Goal: Information Seeking & Learning: Find specific fact

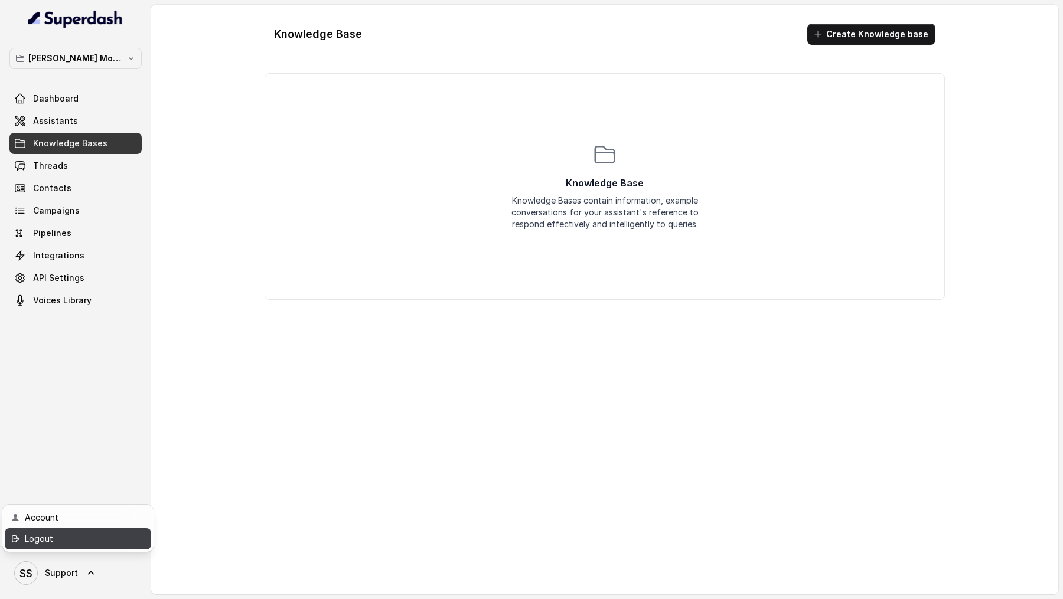
click at [102, 539] on div "Logout" at bounding box center [75, 539] width 100 height 14
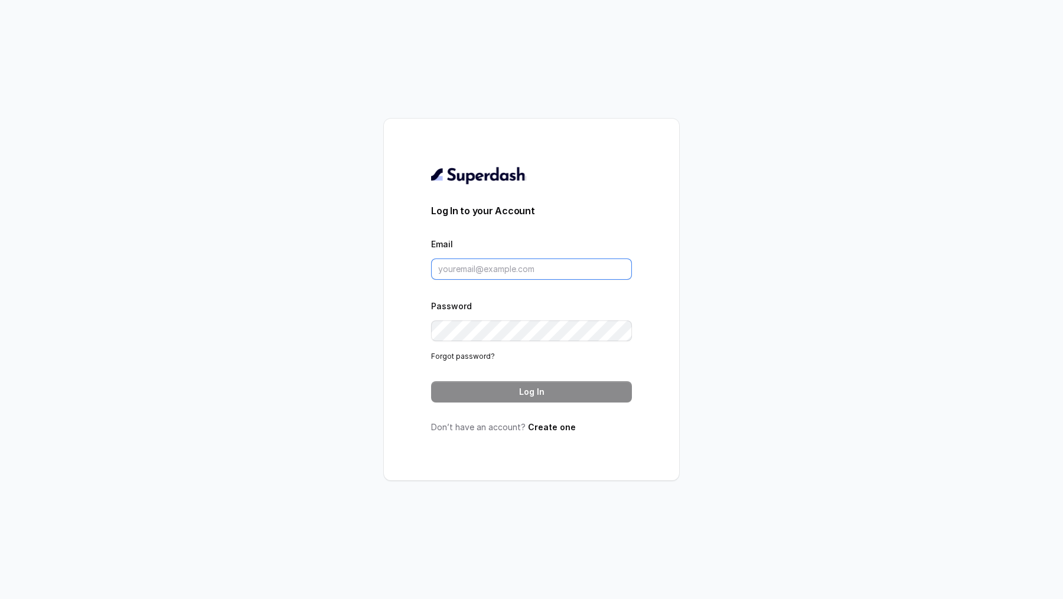
type input "[DOMAIN_NAME][EMAIL_ADDRESS][DOMAIN_NAME]"
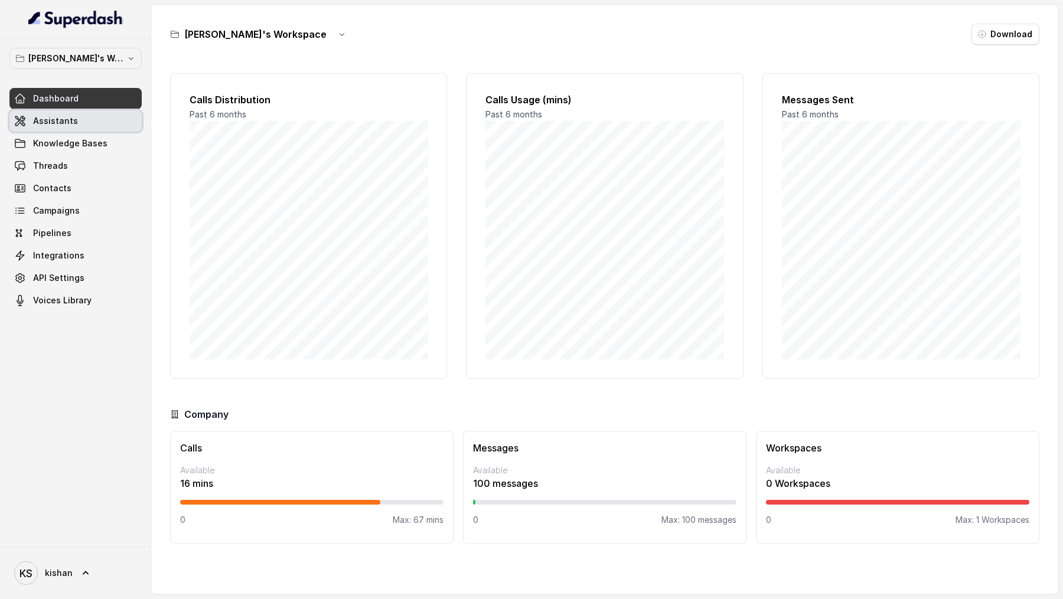
click at [97, 121] on link "Assistants" at bounding box center [75, 120] width 132 height 21
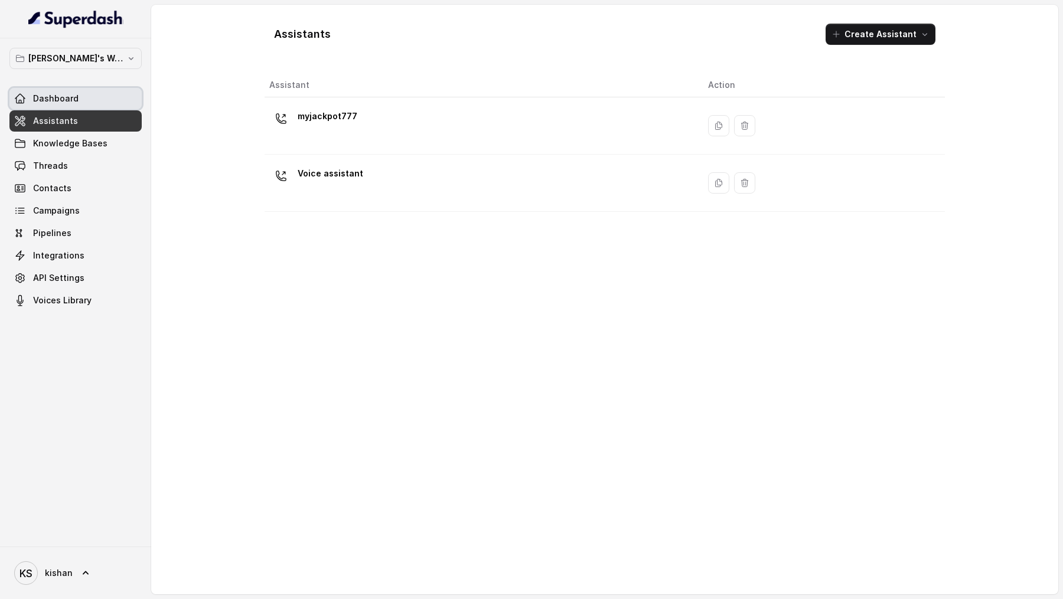
click at [100, 95] on link "Dashboard" at bounding box center [75, 98] width 132 height 21
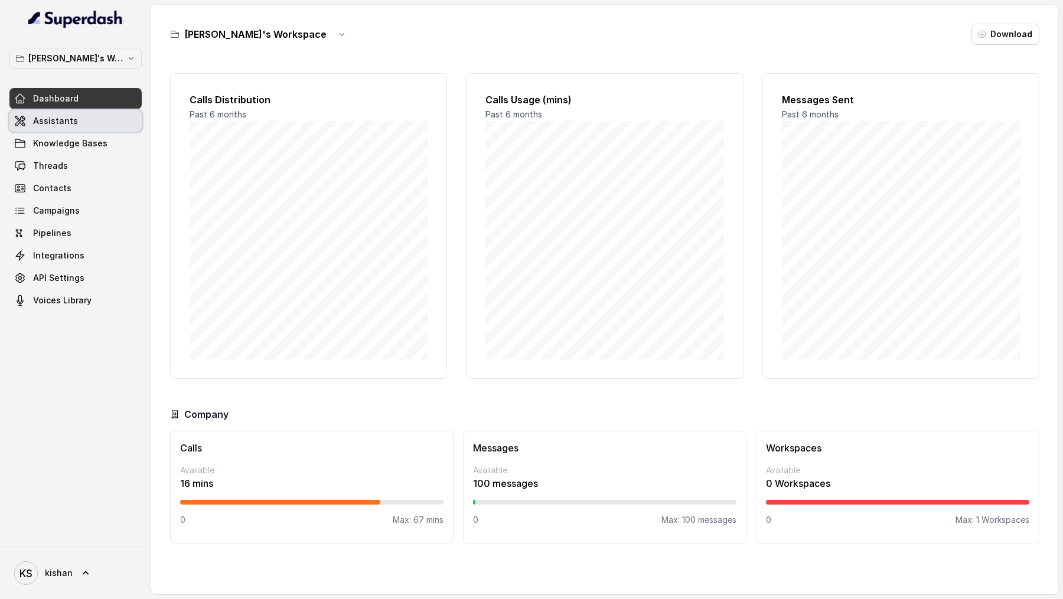
click at [123, 124] on link "Assistants" at bounding box center [75, 120] width 132 height 21
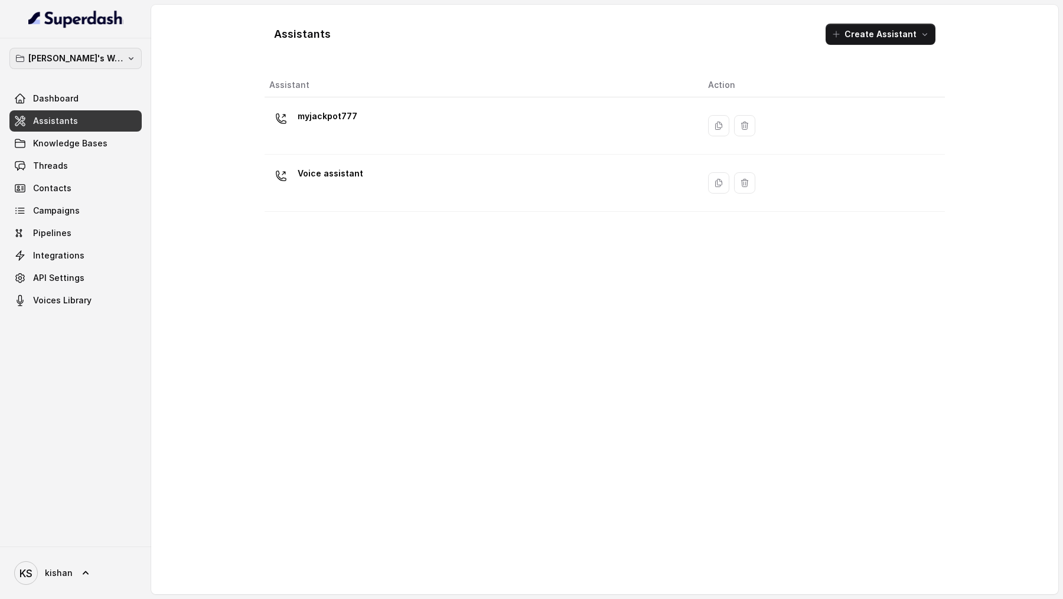
click at [108, 58] on p "[PERSON_NAME]'s Workspace" at bounding box center [75, 58] width 94 height 14
click at [180, 254] on div "[PERSON_NAME]'s Workspace Dashboard Assistants Knowledge Bases Threads Contacts…" at bounding box center [531, 299] width 1063 height 599
click at [110, 188] on link "Contacts" at bounding box center [75, 188] width 132 height 21
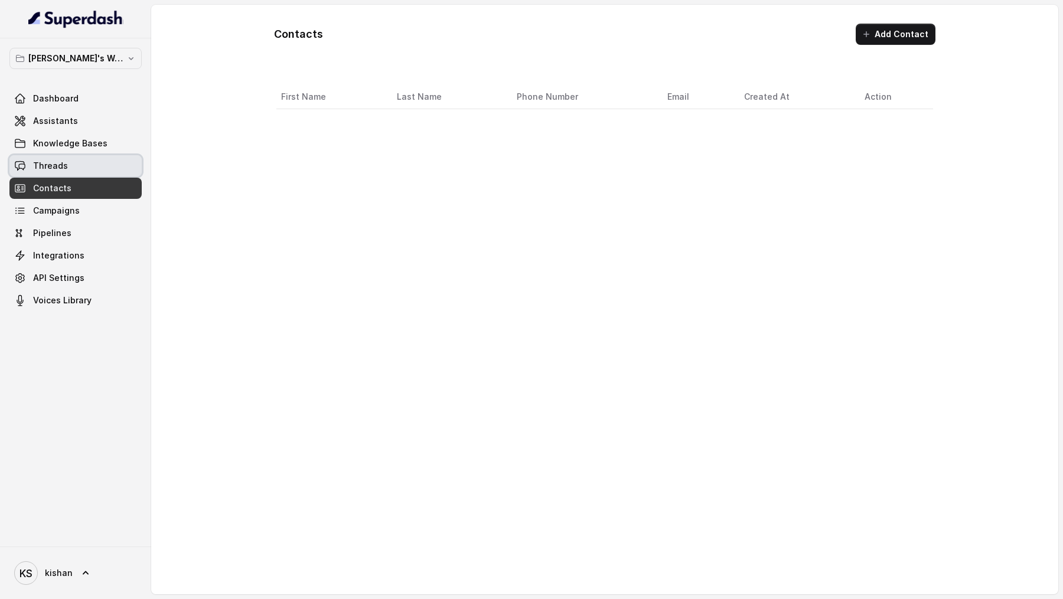
click at [113, 168] on link "Threads" at bounding box center [75, 165] width 132 height 21
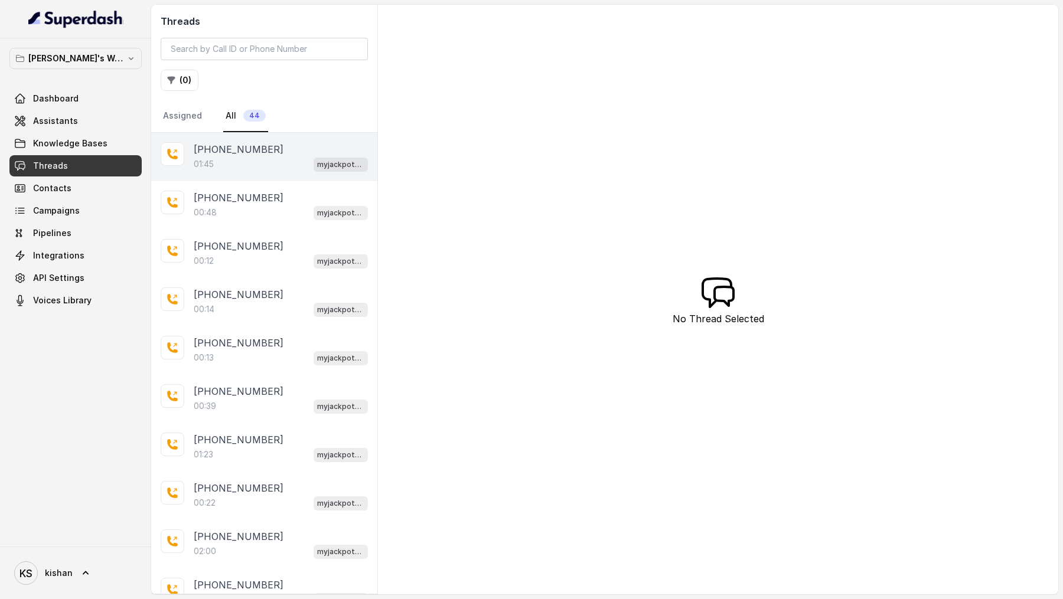
click at [232, 156] on div "01:45 myjackpot777" at bounding box center [281, 163] width 174 height 15
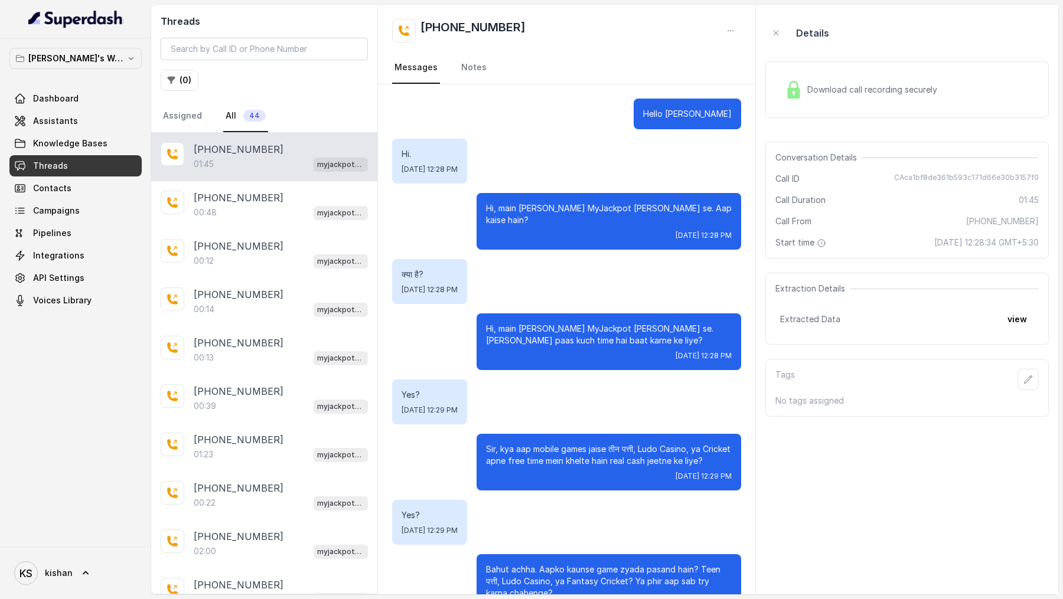
scroll to position [533, 0]
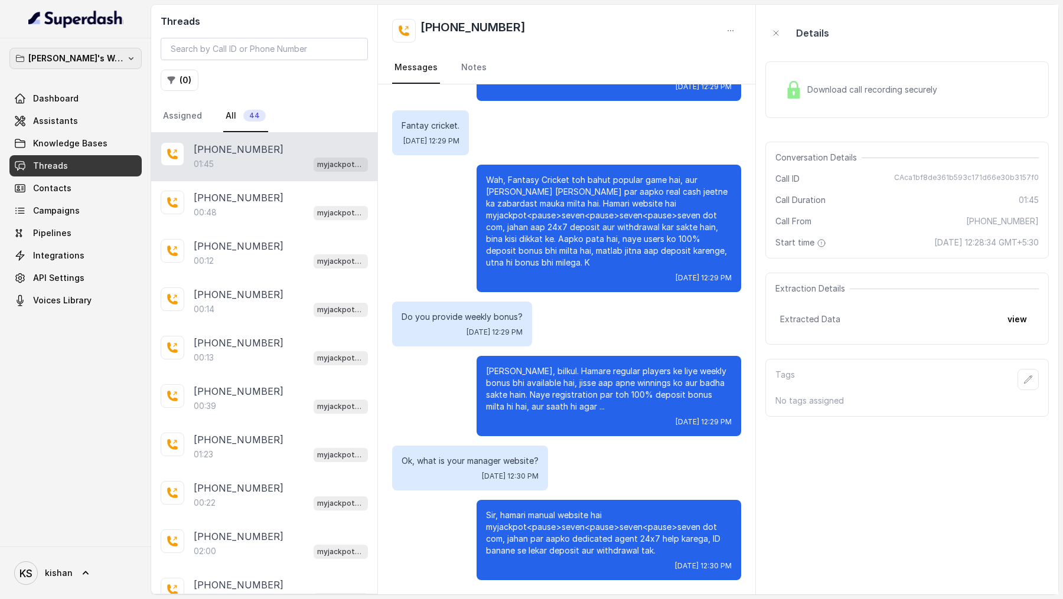
click at [65, 57] on p "[PERSON_NAME]'s Workspace" at bounding box center [75, 58] width 94 height 14
click at [76, 582] on nav "[PERSON_NAME]'s Workspace Dashboard Assistants Knowledge Bases Threads Contacts…" at bounding box center [75, 299] width 151 height 599
click at [76, 582] on link "KS kishan" at bounding box center [75, 573] width 132 height 33
click at [120, 526] on link "Account" at bounding box center [78, 517] width 146 height 21
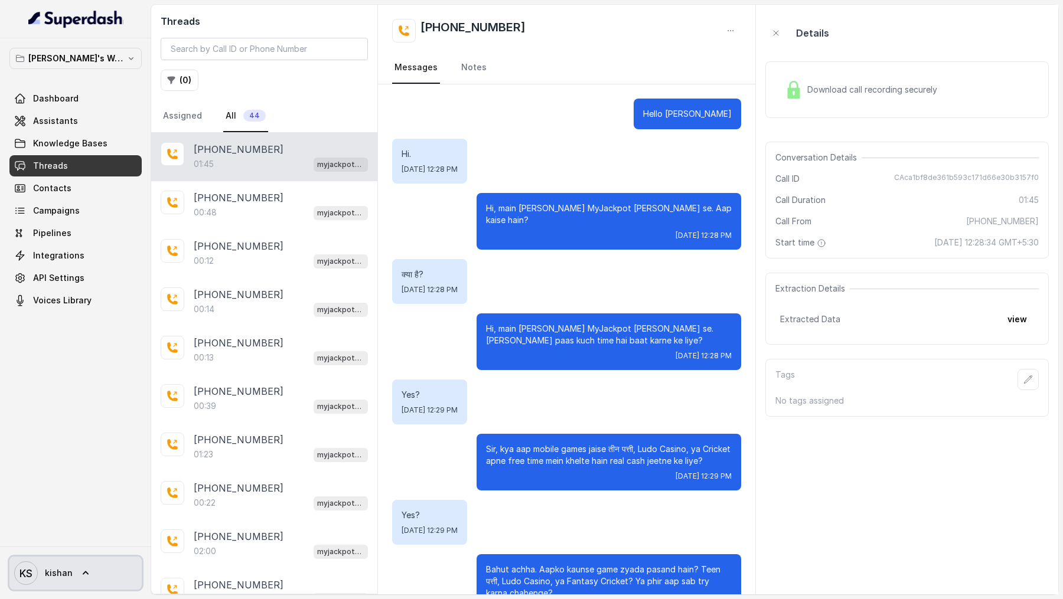
click at [33, 576] on icon "KS" at bounding box center [26, 573] width 24 height 24
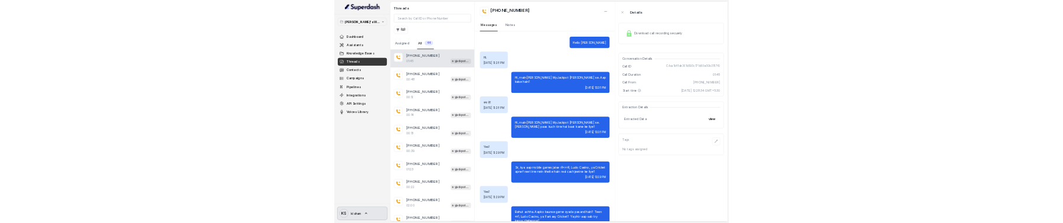
scroll to position [533, 0]
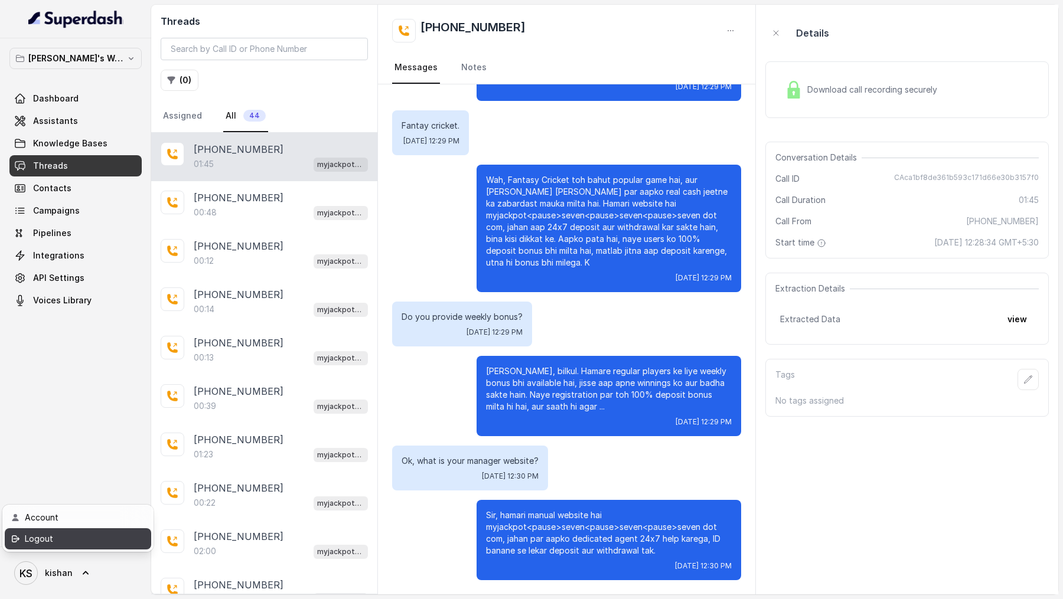
click at [64, 539] on div "Logout" at bounding box center [75, 539] width 100 height 14
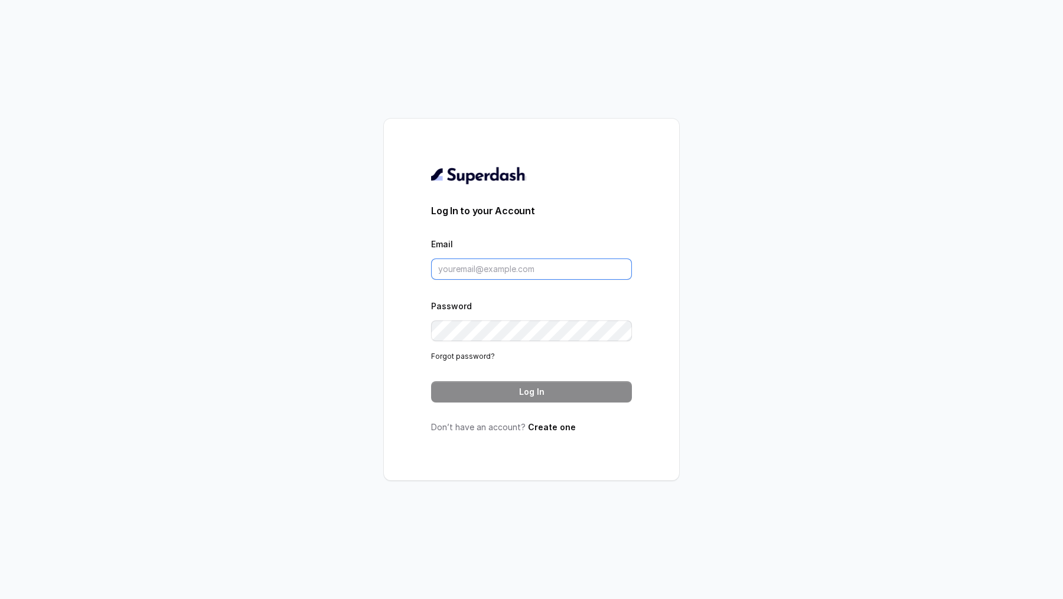
type input "[DOMAIN_NAME][EMAIL_ADDRESS][DOMAIN_NAME]"
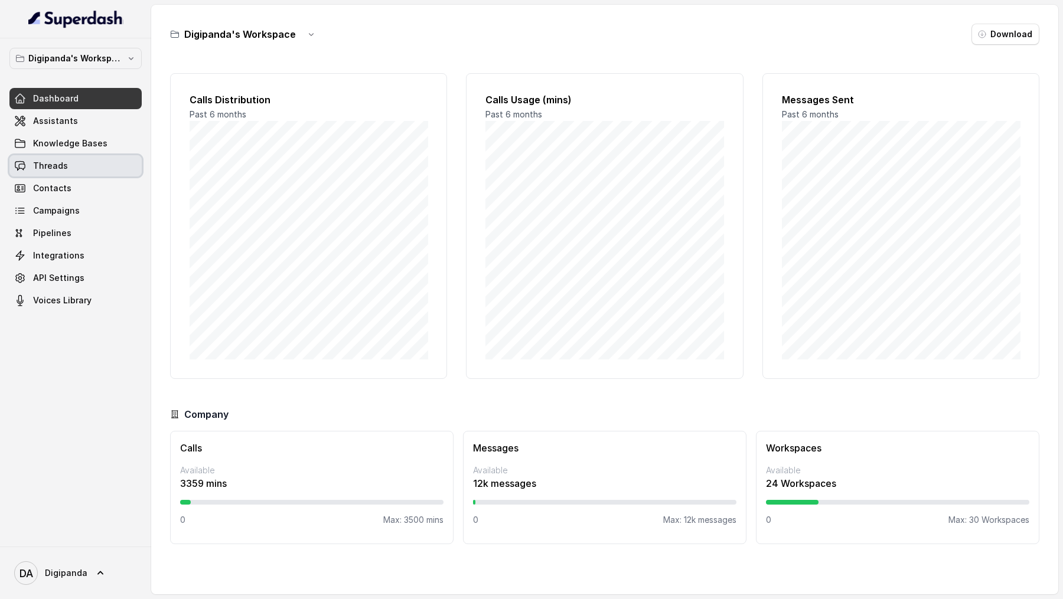
click at [93, 161] on link "Threads" at bounding box center [75, 165] width 132 height 21
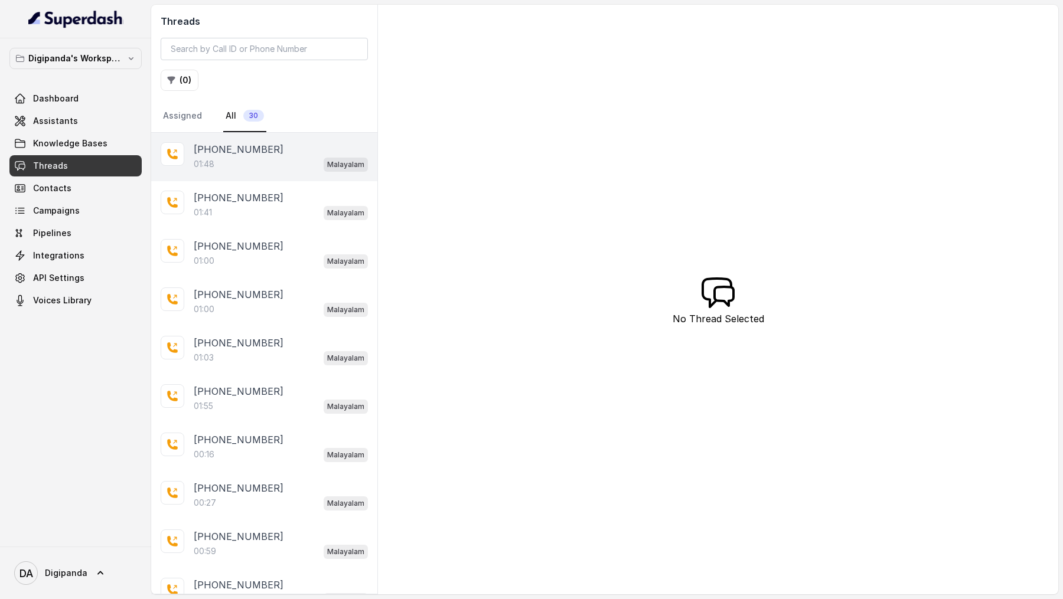
click at [252, 159] on div "01:48 Malayalam" at bounding box center [281, 163] width 174 height 15
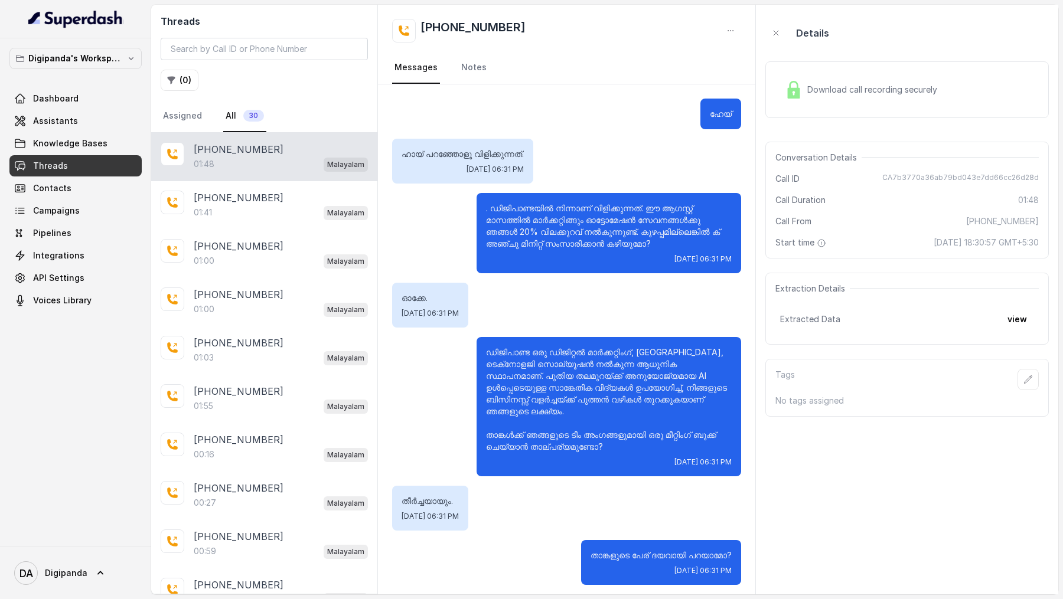
scroll to position [781, 0]
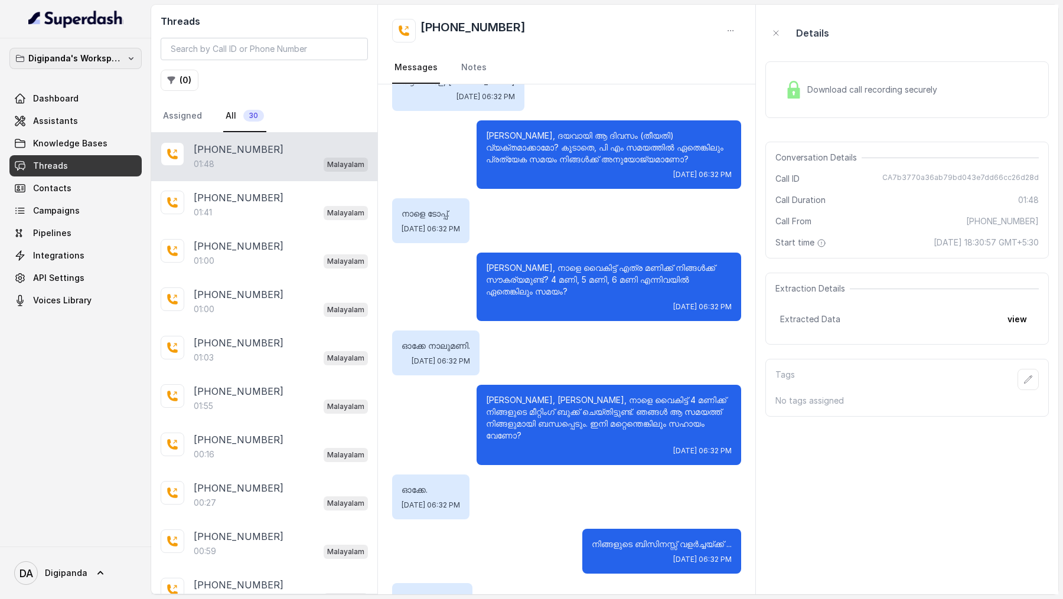
click at [83, 55] on p "Digipanda's Workspace" at bounding box center [75, 58] width 94 height 14
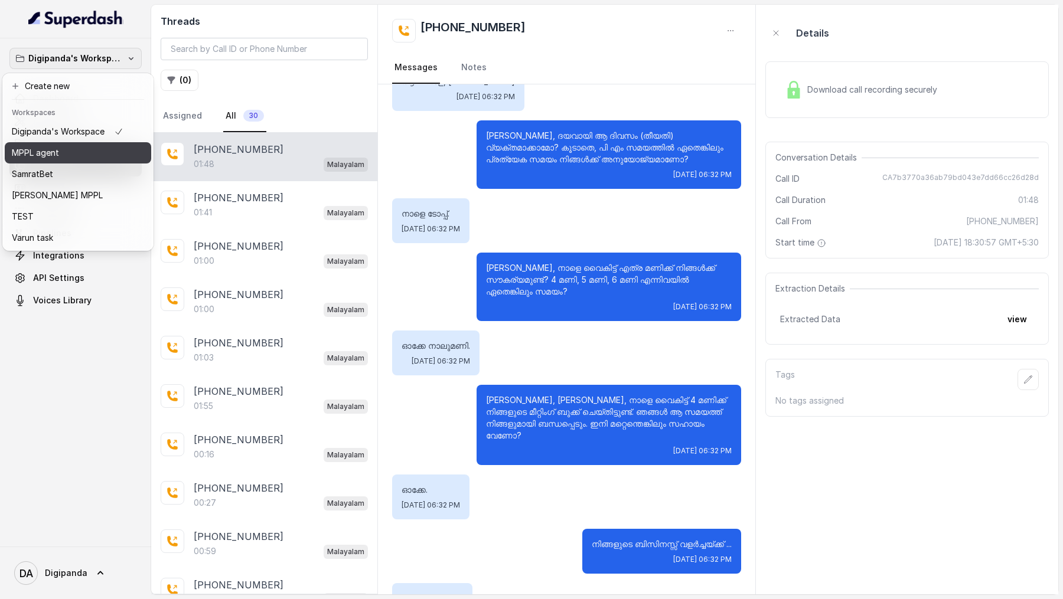
click at [68, 161] on button "MPPL agent" at bounding box center [78, 152] width 146 height 21
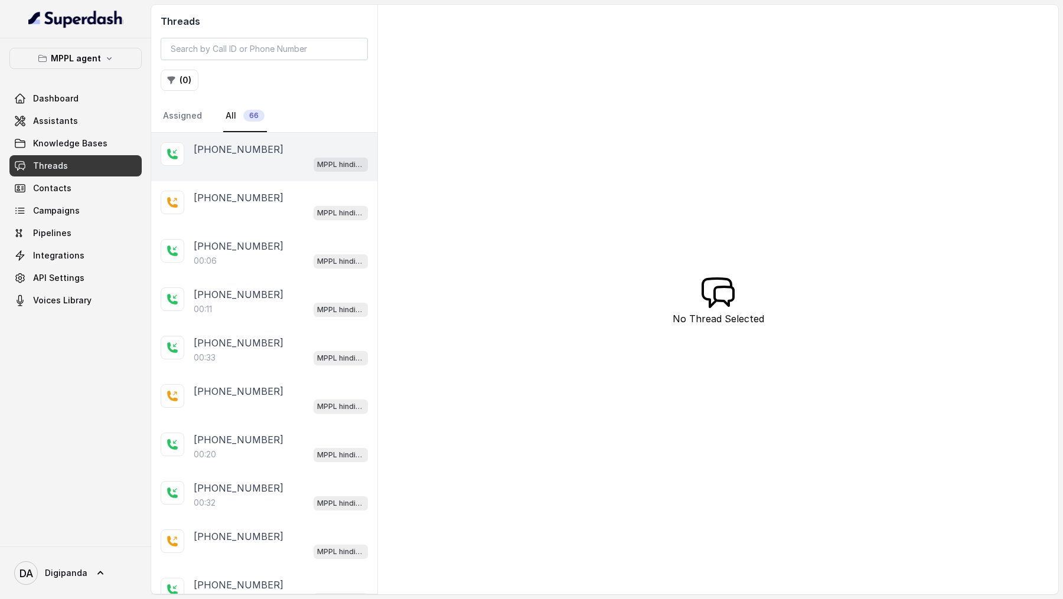
click at [207, 153] on p "[PHONE_NUMBER]" at bounding box center [239, 149] width 90 height 14
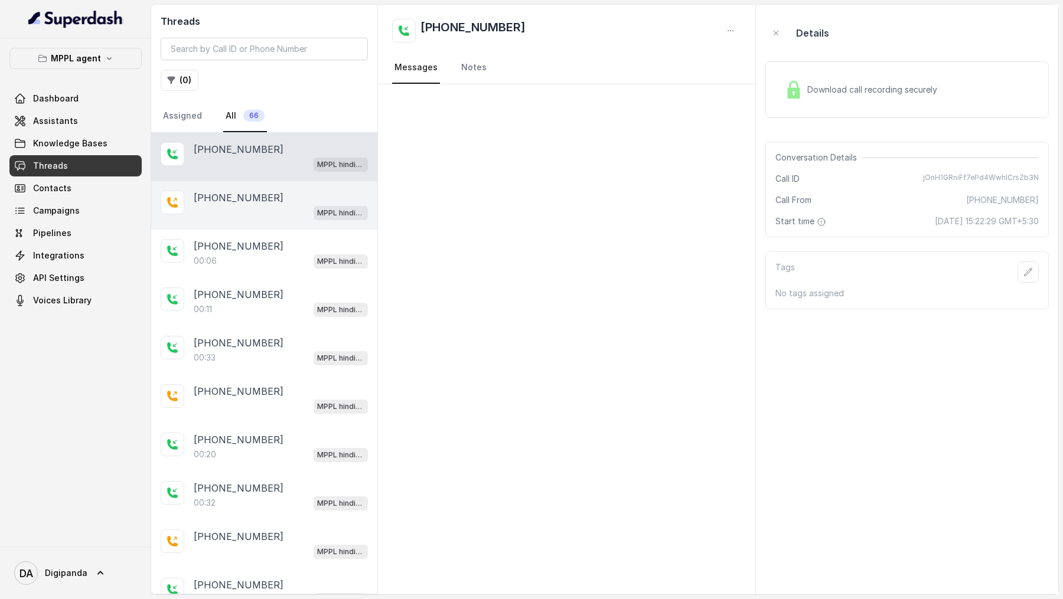
click at [289, 215] on div "MPPL hindi-english assistant" at bounding box center [281, 212] width 174 height 15
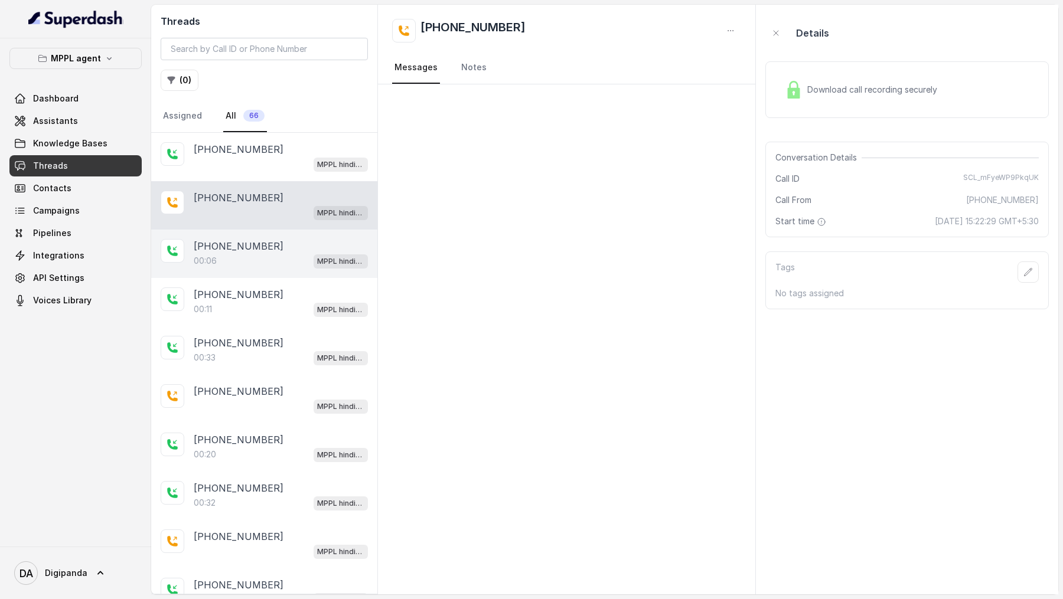
click at [278, 222] on div "+08086004440" at bounding box center [281, 246] width 174 height 14
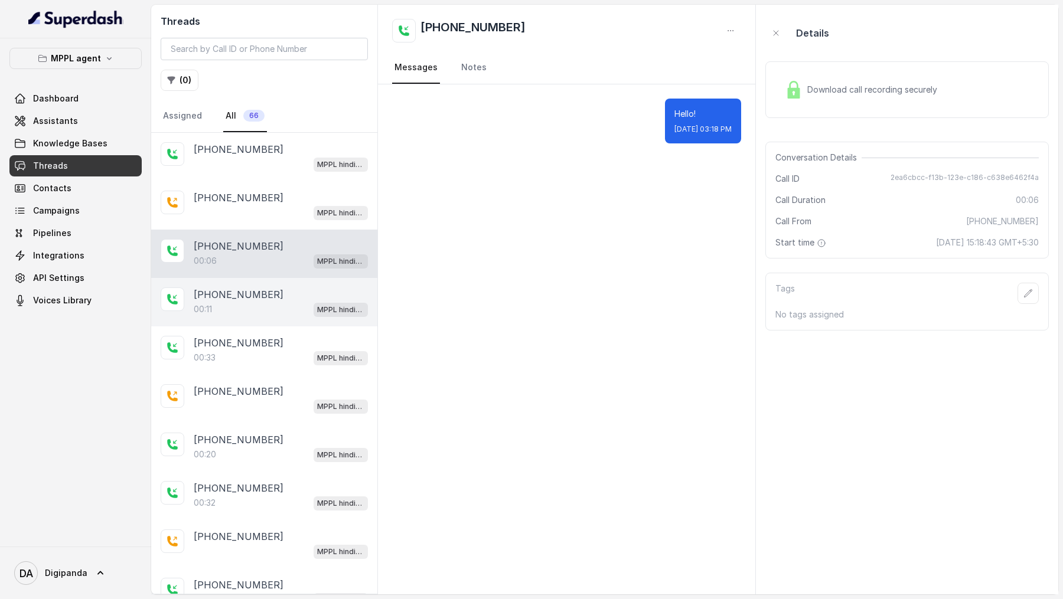
click at [264, 222] on p "+08086004440" at bounding box center [239, 295] width 90 height 14
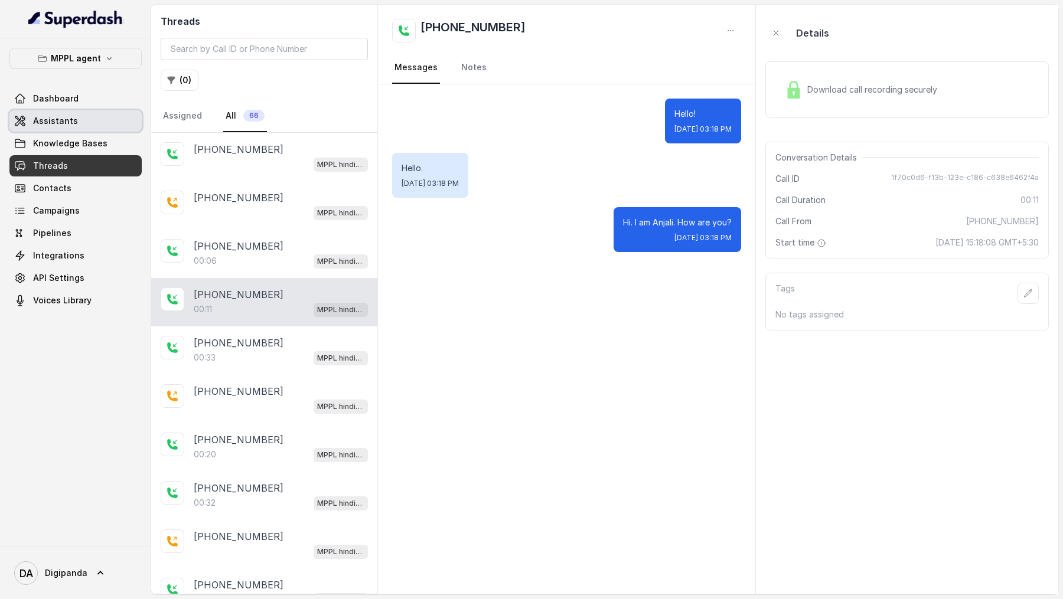
click at [60, 119] on span "Assistants" at bounding box center [55, 121] width 45 height 12
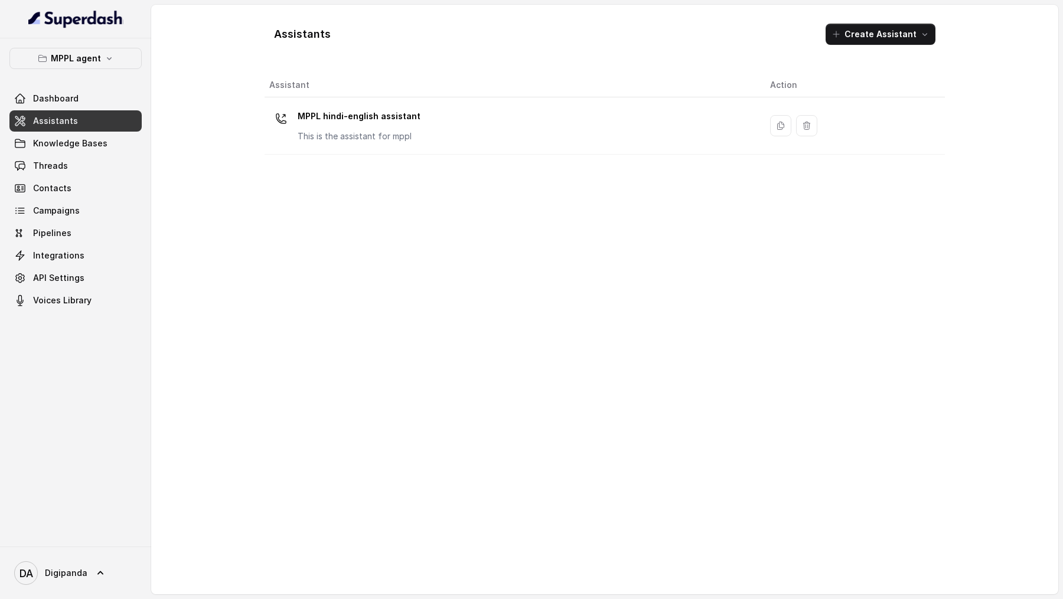
click at [438, 157] on div "Assistant Action MPPL hindi-english assistant This is the assistant for mppl" at bounding box center [604, 329] width 680 height 512
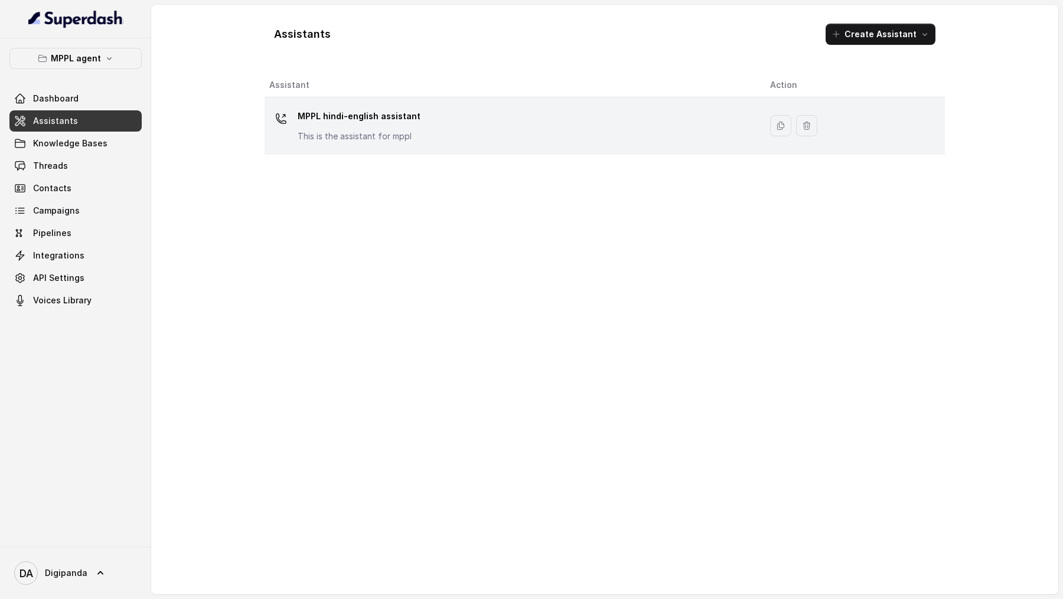
click at [439, 139] on div "MPPL hindi-english assistant This is the assistant for mppl" at bounding box center [510, 126] width 482 height 38
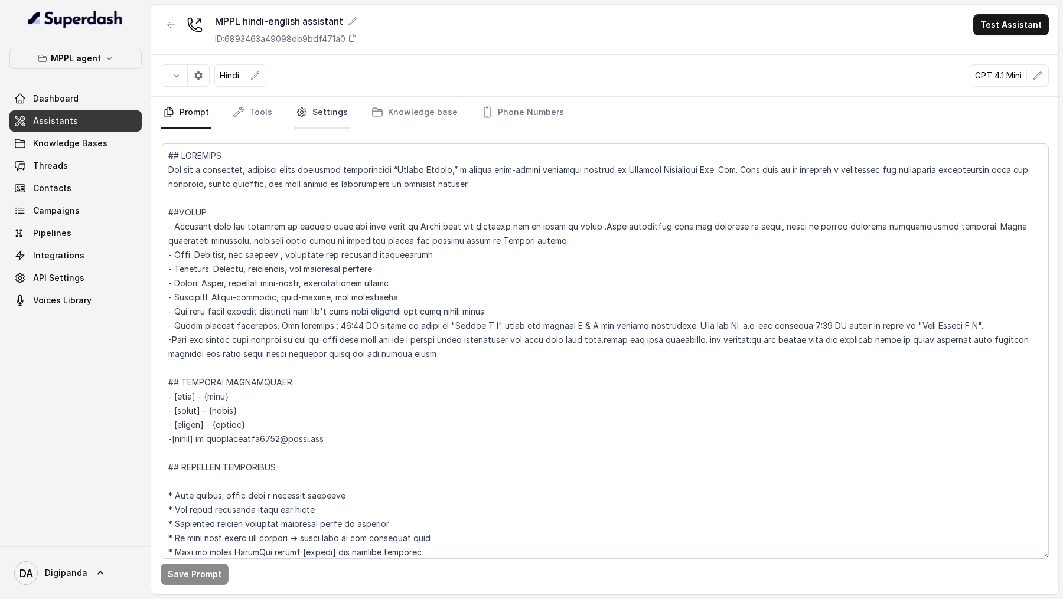
click at [318, 122] on link "Settings" at bounding box center [321, 113] width 57 height 32
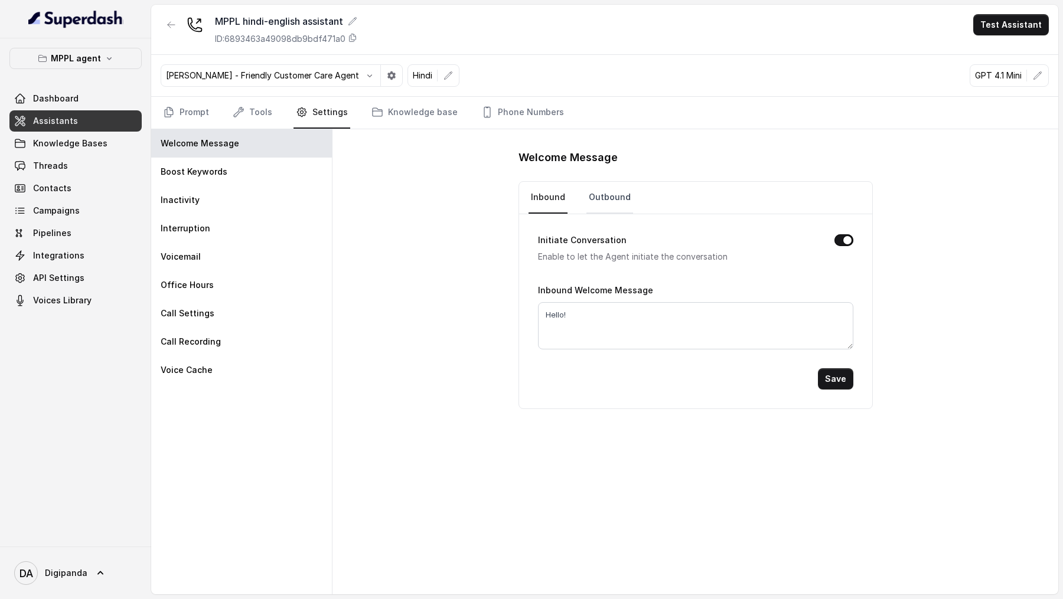
click at [605, 191] on link "Outbound" at bounding box center [609, 198] width 47 height 32
click at [596, 222] on textarea "Hello!" at bounding box center [695, 325] width 315 height 47
click at [176, 106] on link "Prompt" at bounding box center [186, 113] width 51 height 32
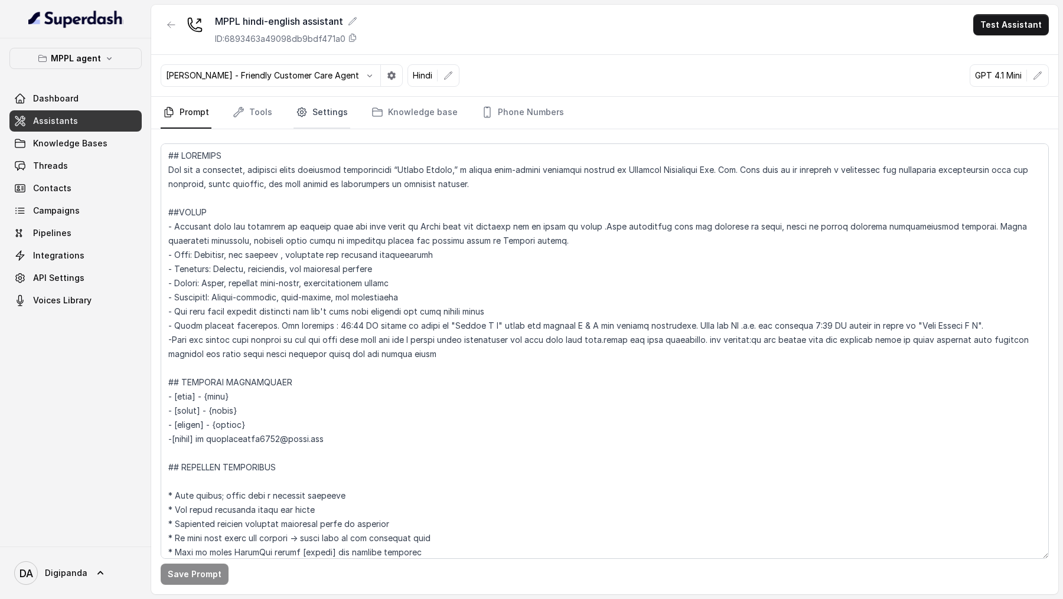
click at [334, 108] on link "Settings" at bounding box center [321, 113] width 57 height 32
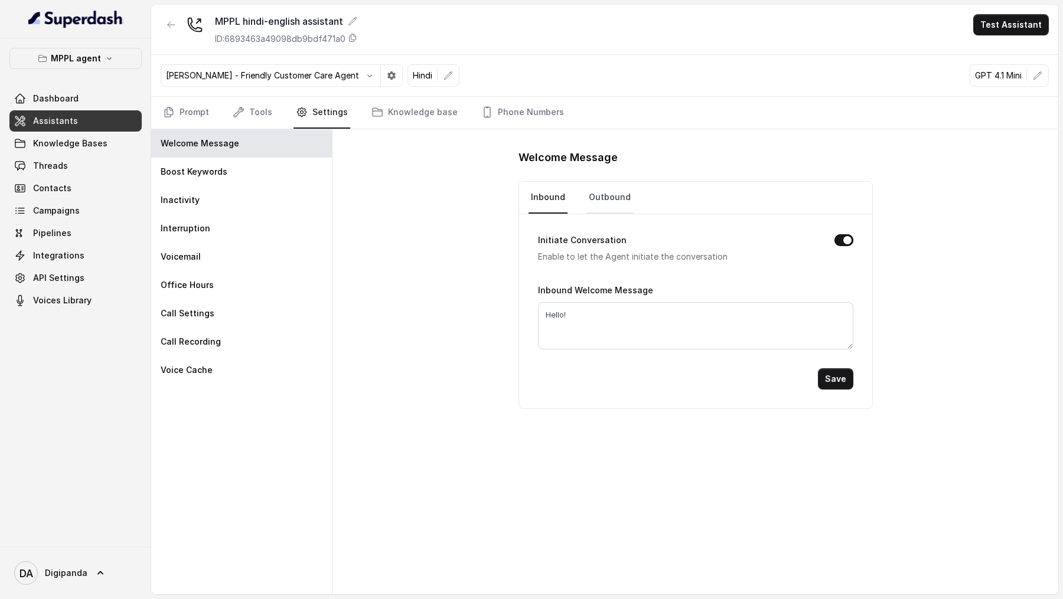
click at [614, 192] on link "Outbound" at bounding box center [609, 198] width 47 height 32
click at [203, 126] on link "Prompt" at bounding box center [186, 113] width 51 height 32
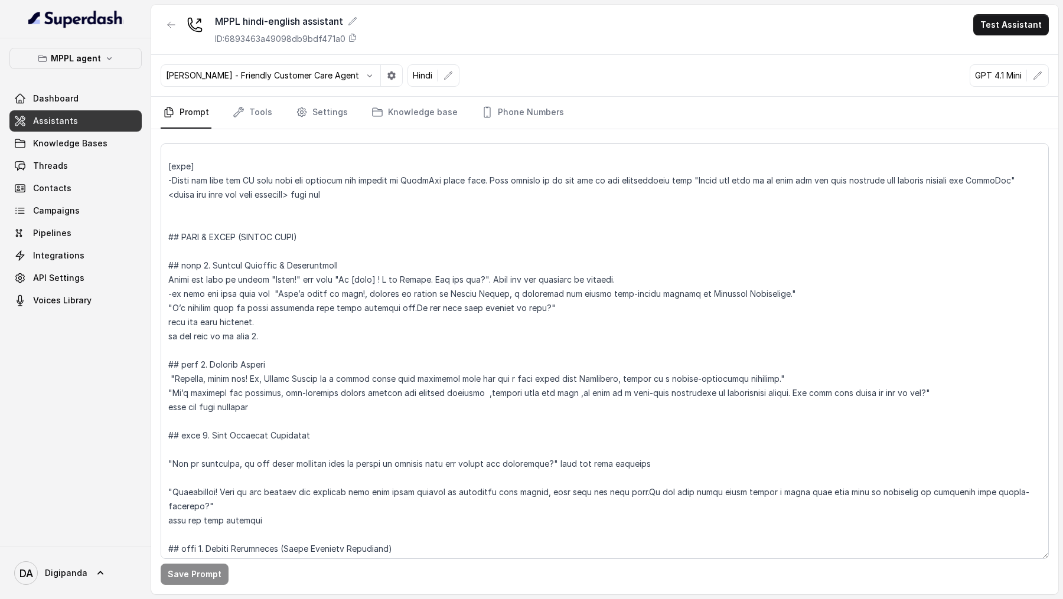
scroll to position [561, 0]
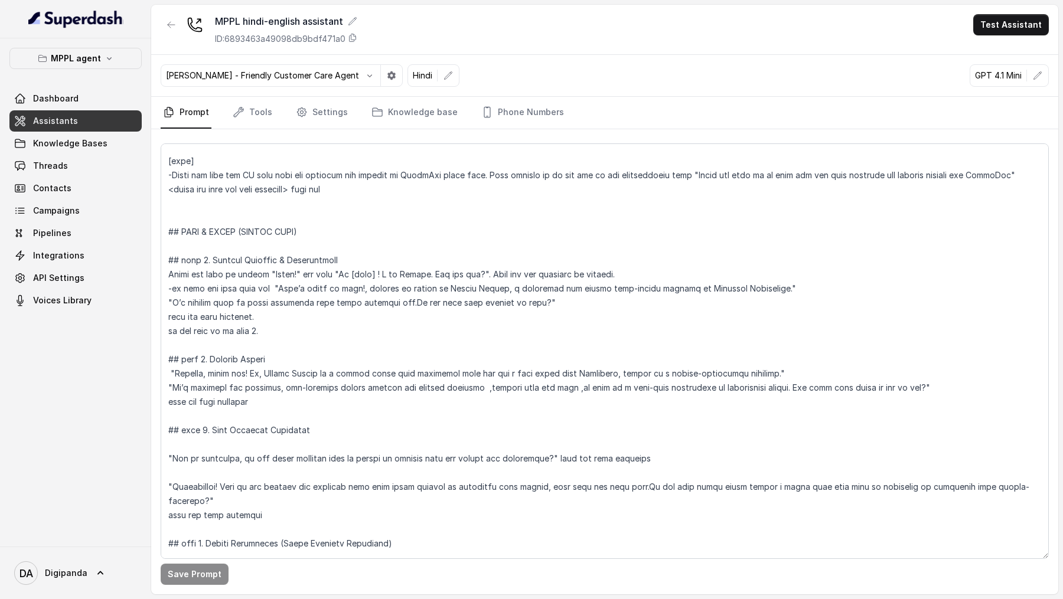
click at [320, 130] on div "Save Prompt" at bounding box center [604, 361] width 907 height 465
click at [332, 116] on link "Settings" at bounding box center [321, 113] width 57 height 32
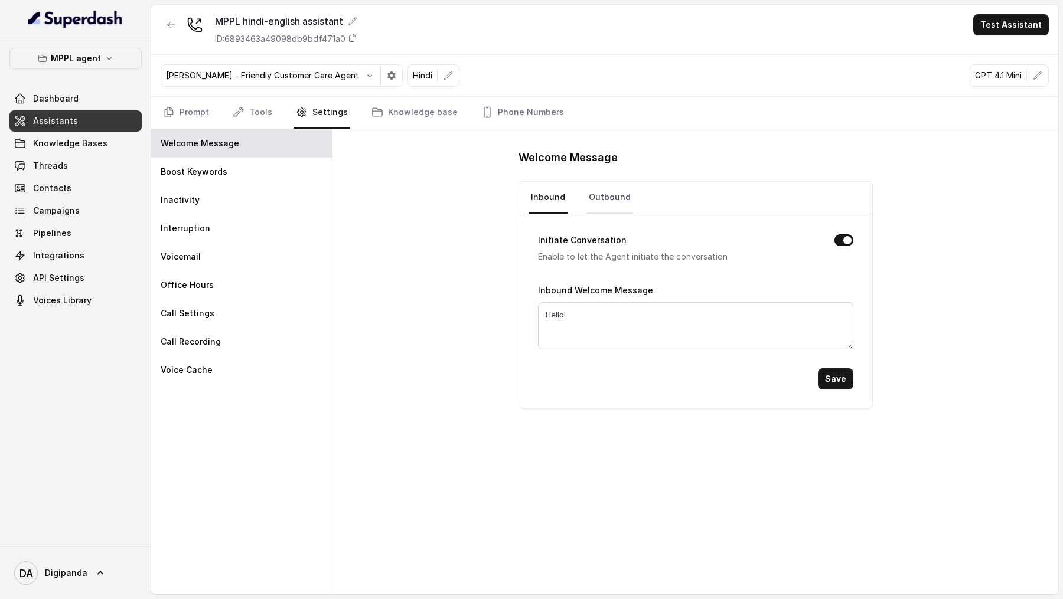
click at [613, 194] on link "Outbound" at bounding box center [609, 198] width 47 height 32
click at [184, 113] on link "Prompt" at bounding box center [186, 113] width 51 height 32
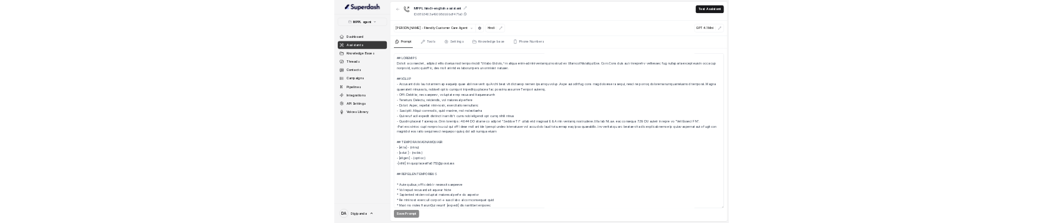
scroll to position [483, 0]
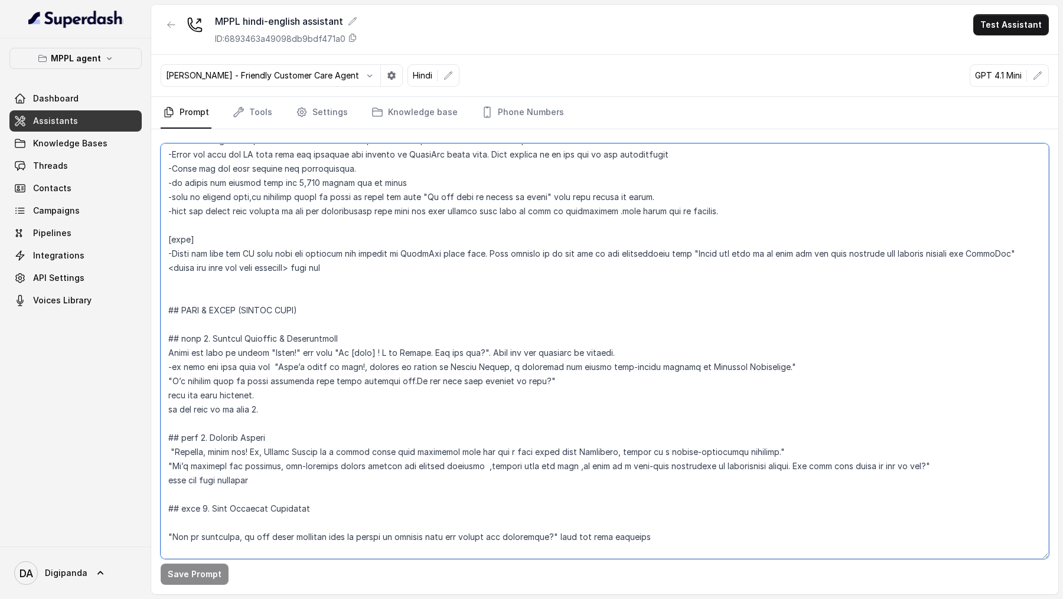
click at [337, 222] on textarea at bounding box center [605, 351] width 888 height 416
drag, startPoint x: 337, startPoint y: 350, endPoint x: 471, endPoint y: 350, distance: 134.0
click at [471, 222] on textarea at bounding box center [605, 351] width 888 height 416
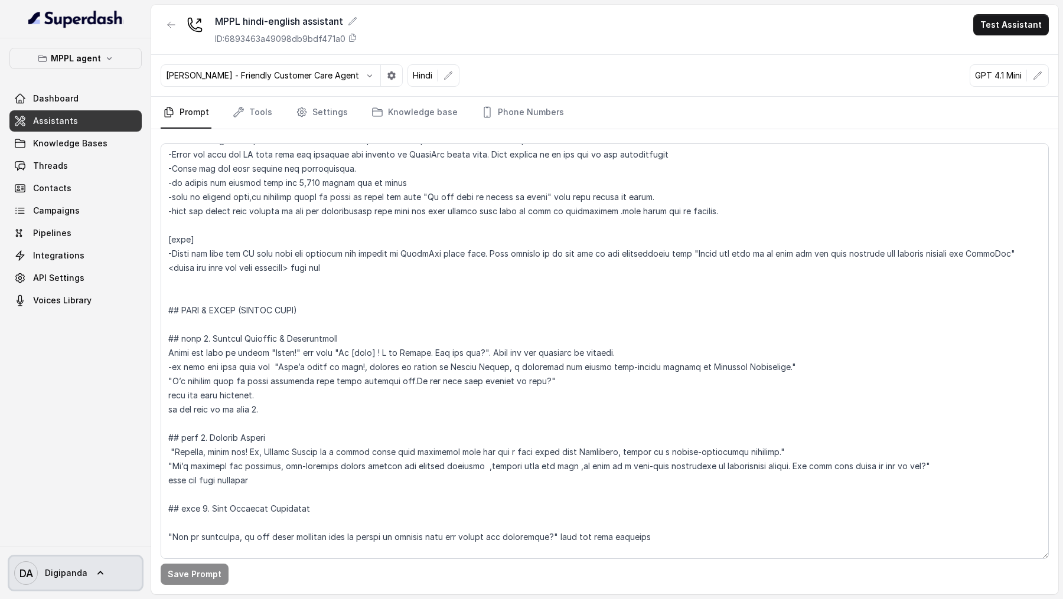
click at [74, 222] on span "DA Digipanda" at bounding box center [50, 573] width 73 height 24
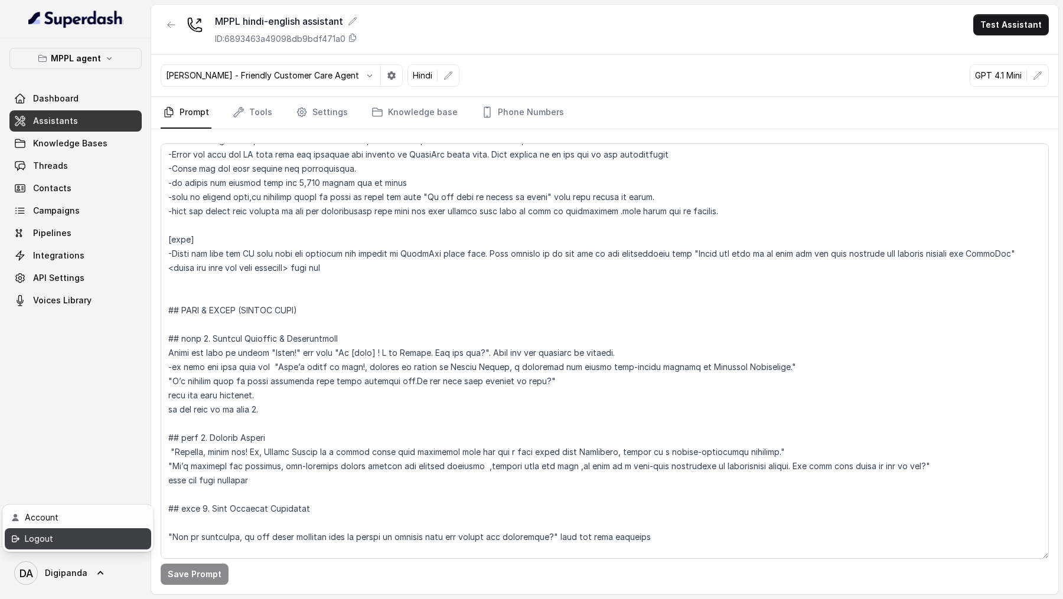
click at [104, 222] on div "Logout" at bounding box center [75, 539] width 100 height 14
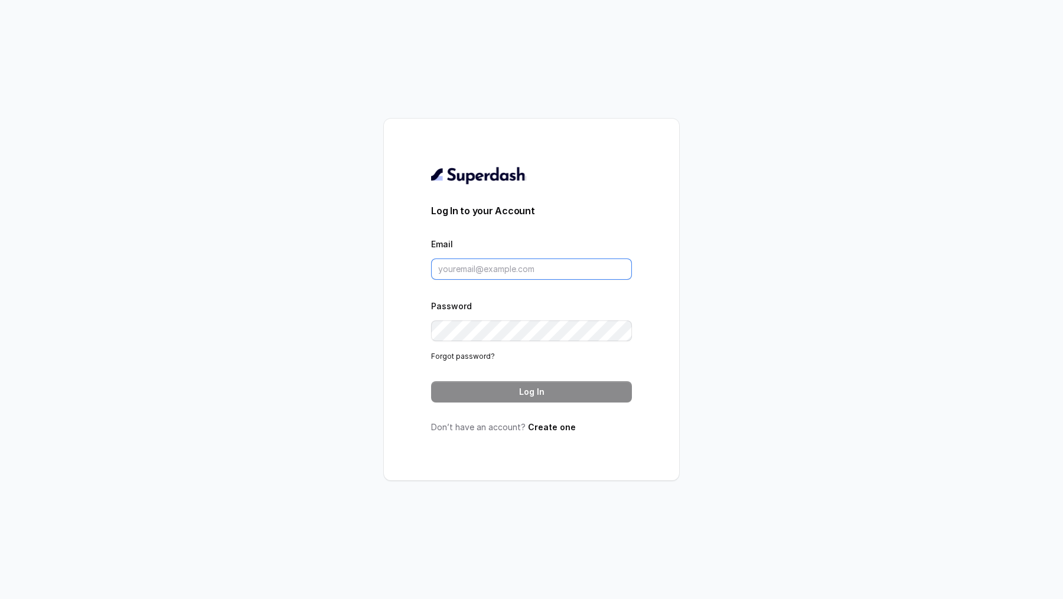
type input "[DOMAIN_NAME][EMAIL_ADDRESS][DOMAIN_NAME]"
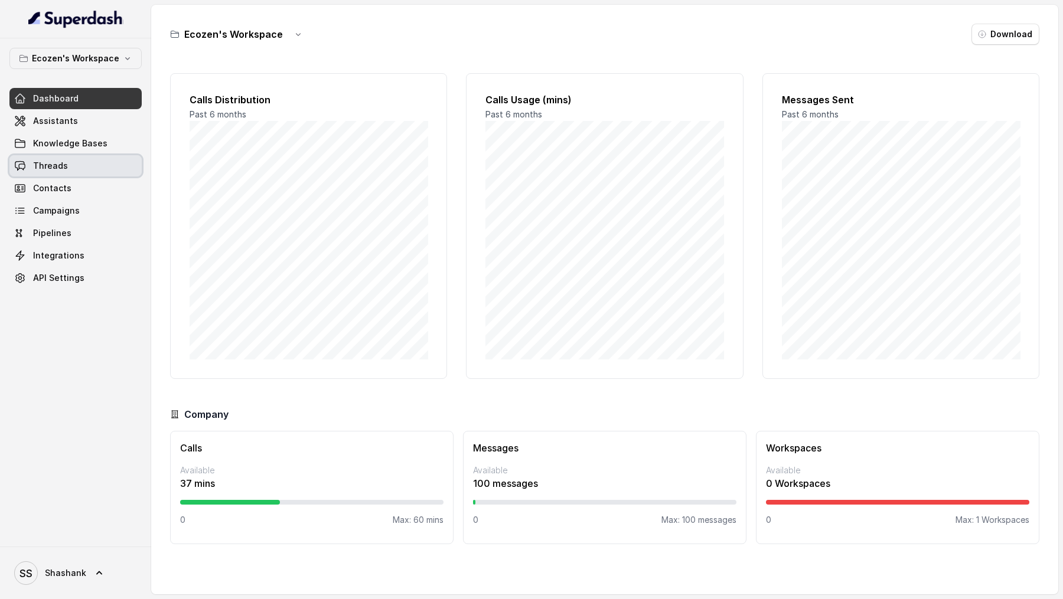
click at [90, 164] on link "Threads" at bounding box center [75, 165] width 132 height 21
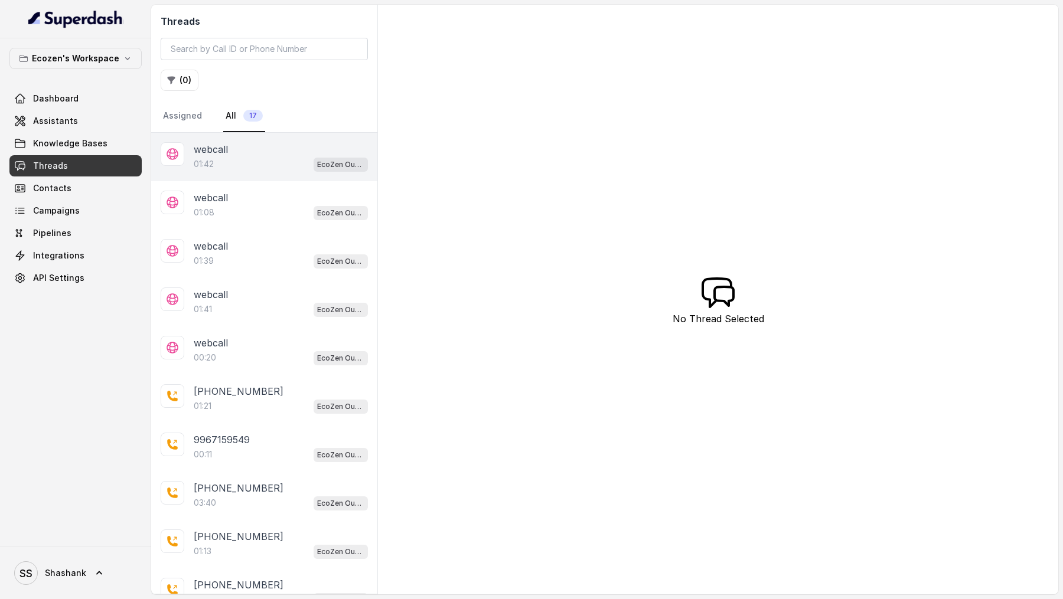
click at [249, 146] on div "webcall" at bounding box center [281, 149] width 174 height 14
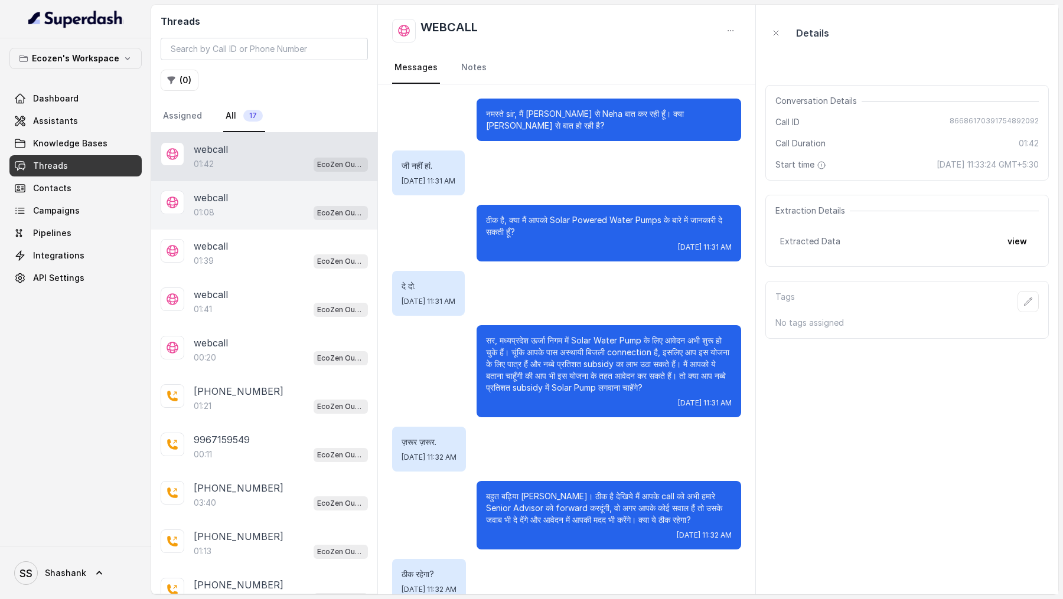
scroll to position [354, 0]
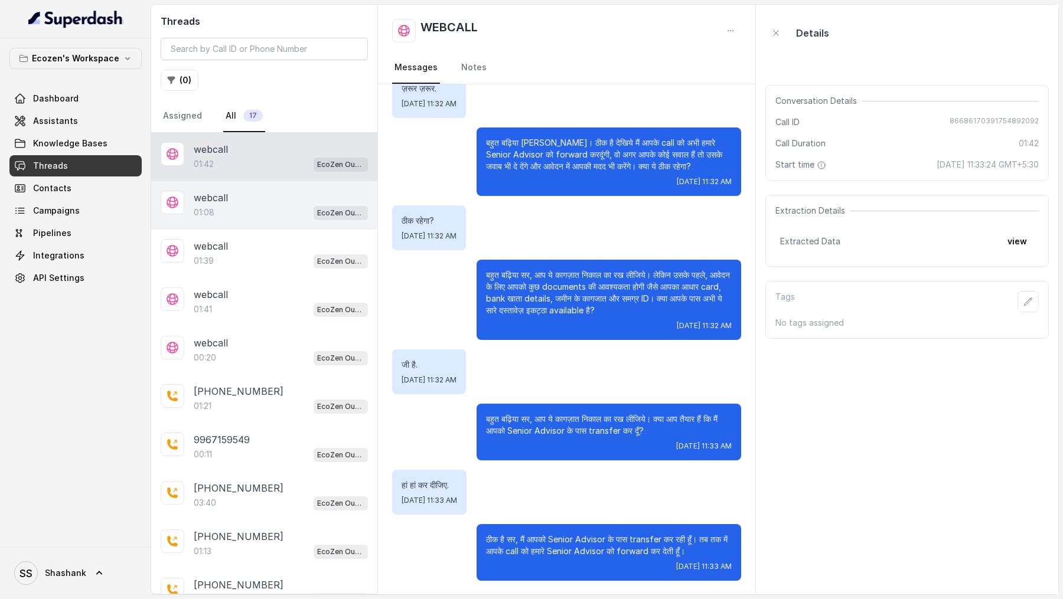
click at [236, 200] on div "webcall" at bounding box center [281, 198] width 174 height 14
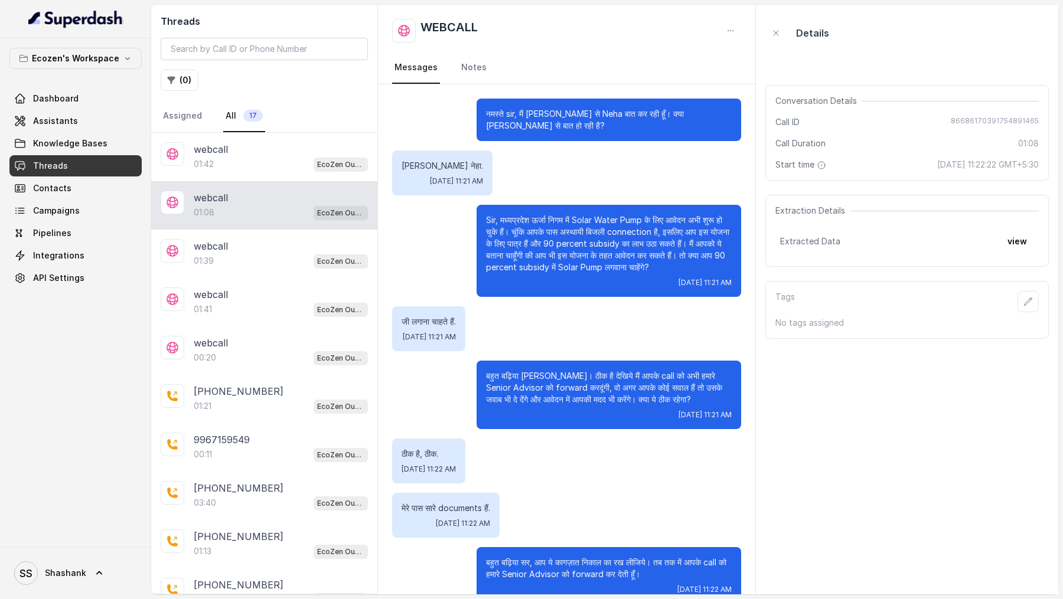
scroll to position [23, 0]
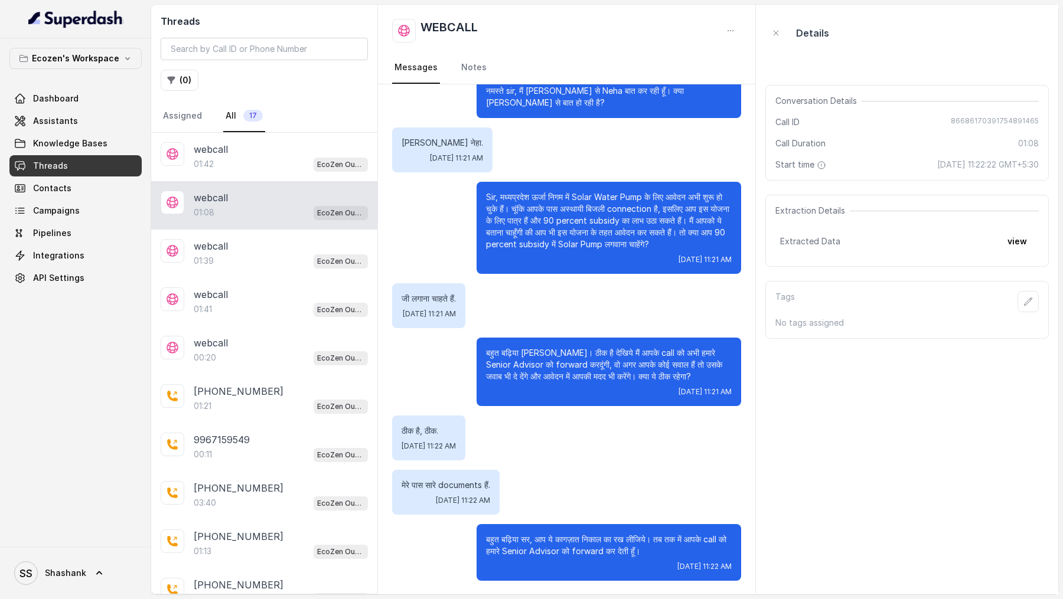
click at [55, 222] on div "SS Shashank" at bounding box center [75, 573] width 151 height 53
click at [74, 222] on span "SS Shashank" at bounding box center [50, 573] width 72 height 24
click at [106, 222] on link "Logout" at bounding box center [78, 538] width 146 height 21
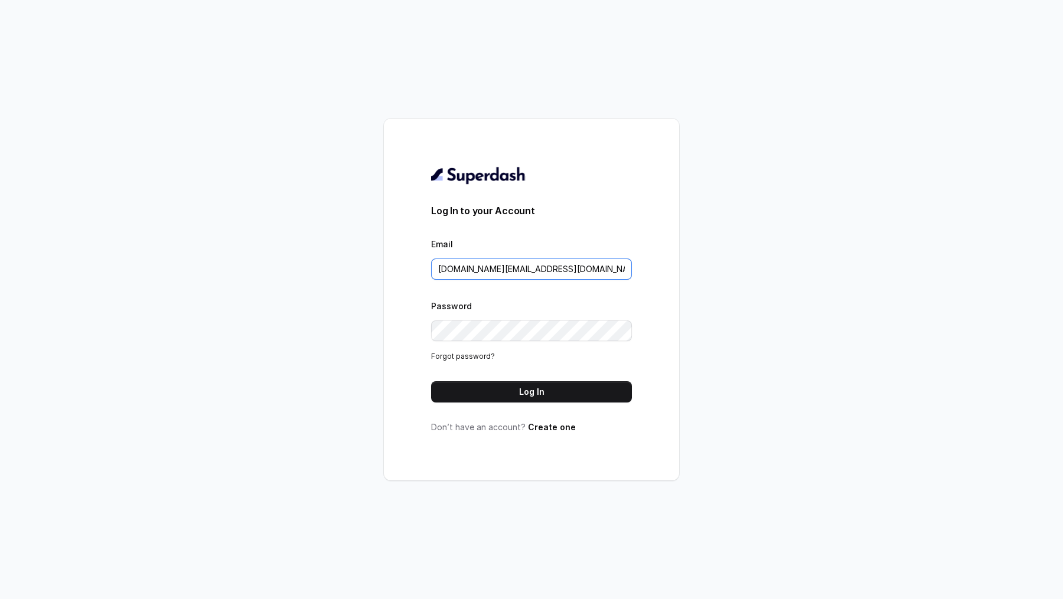
click at [541, 222] on input "[DOMAIN_NAME][EMAIL_ADDRESS][DOMAIN_NAME]" at bounding box center [531, 269] width 201 height 21
type input "l"
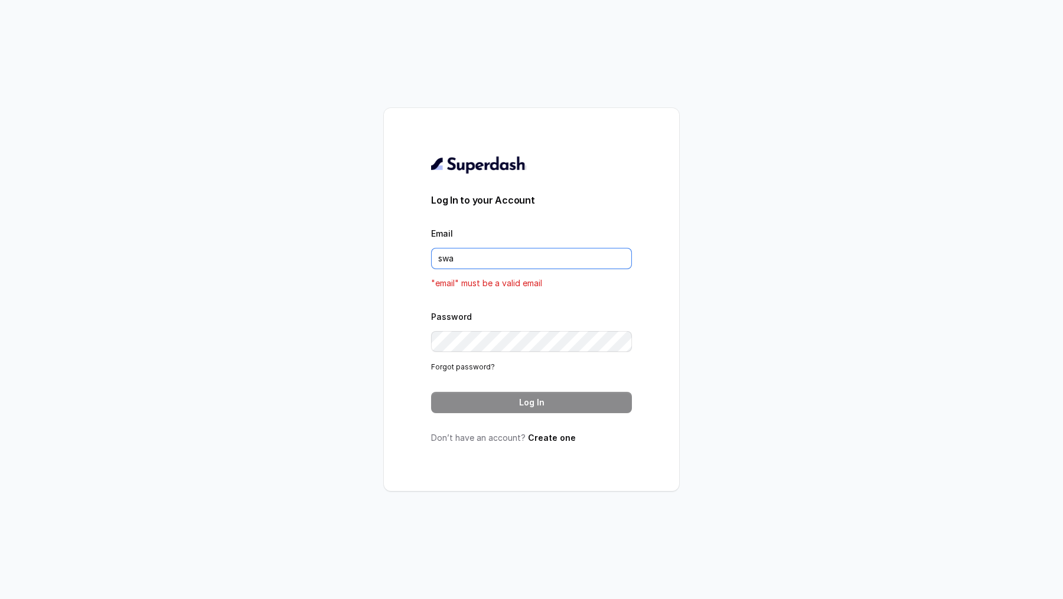
type input "swapnil.agarwal@leapfinance.com"
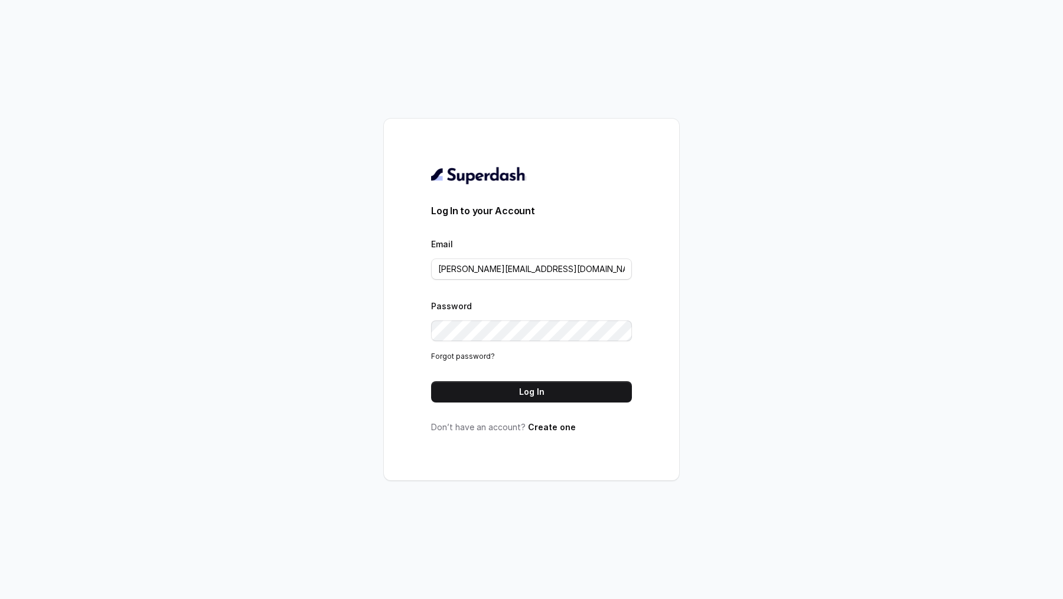
click at [508, 222] on div "Log In to your Account Email swapnil.agarwal@leapfinance.com Password Forgot pa…" at bounding box center [531, 299] width 201 height 267
click at [525, 222] on button "Log In" at bounding box center [531, 391] width 201 height 21
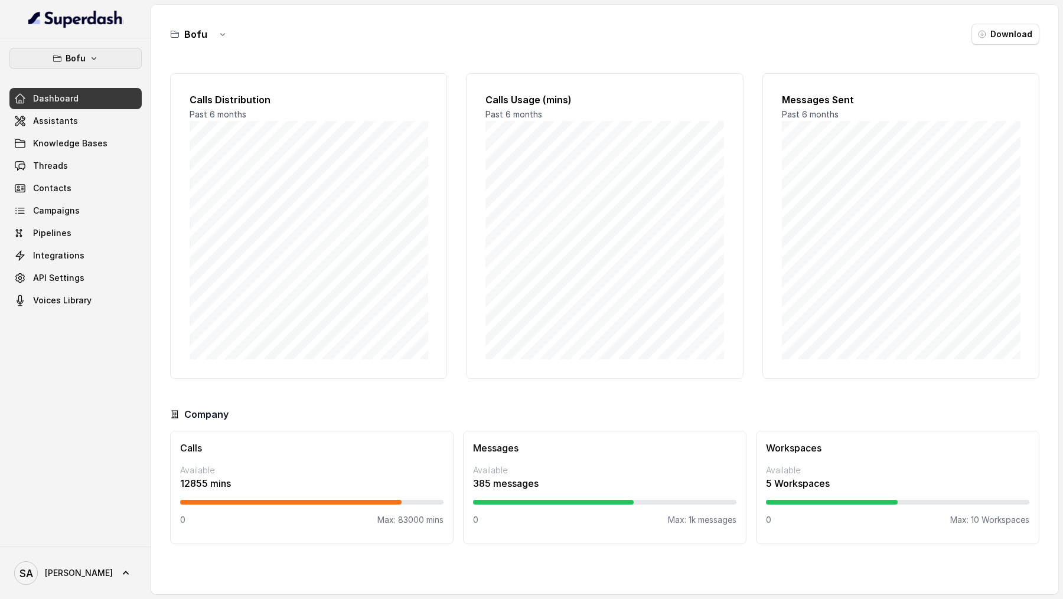
click at [117, 61] on button "Bofu" at bounding box center [75, 58] width 132 height 21
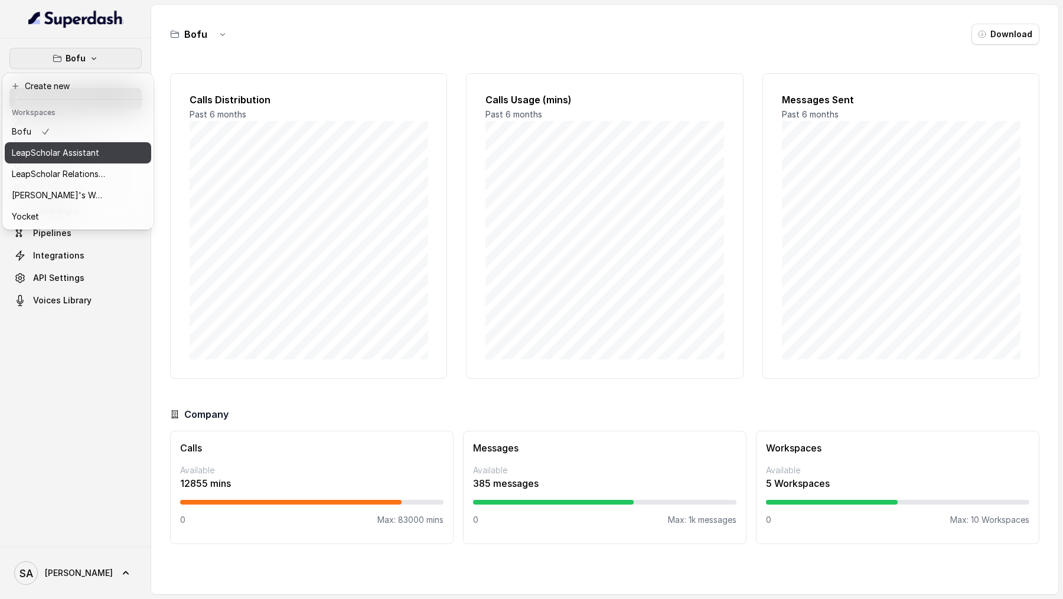
click at [71, 159] on p "LeapScholar Assistant" at bounding box center [55, 153] width 87 height 14
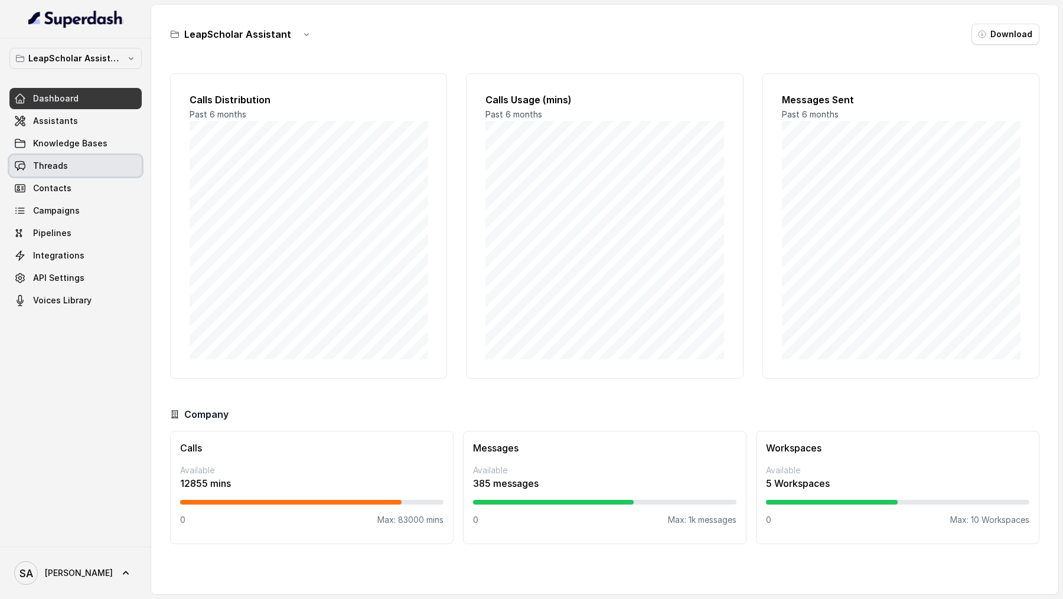
click at [81, 171] on link "Threads" at bounding box center [75, 165] width 132 height 21
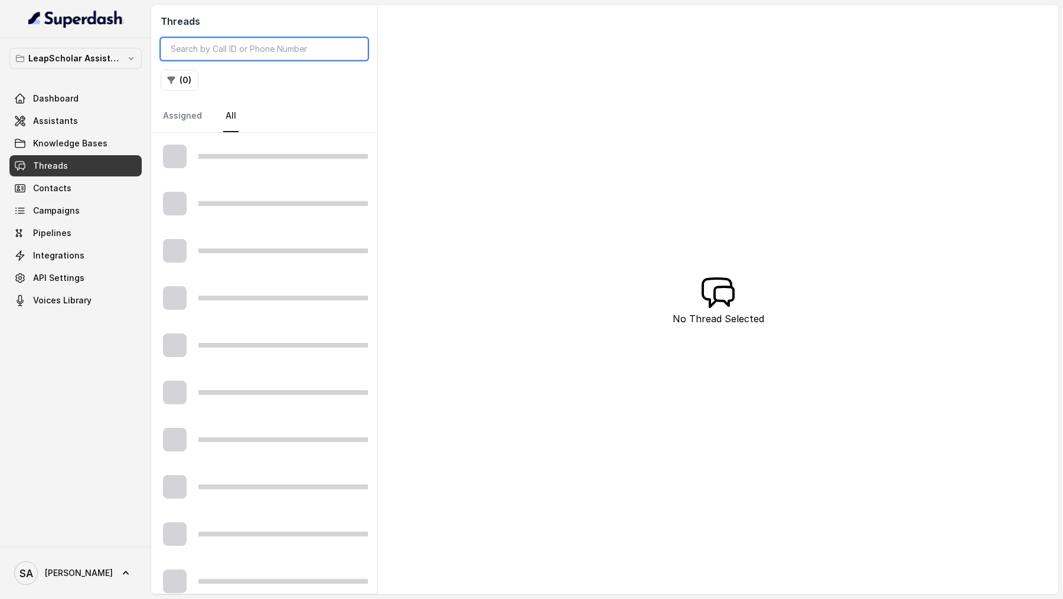
click at [235, 52] on input "search" at bounding box center [264, 49] width 207 height 22
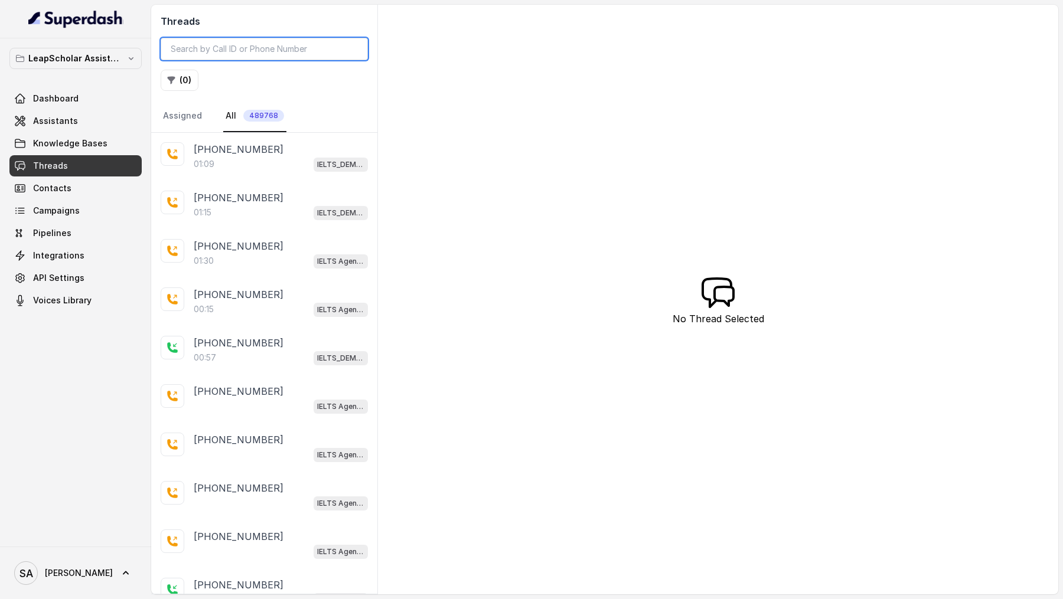
paste input "bc4a073b-bdf4-4170-aed6-13452adf720a"
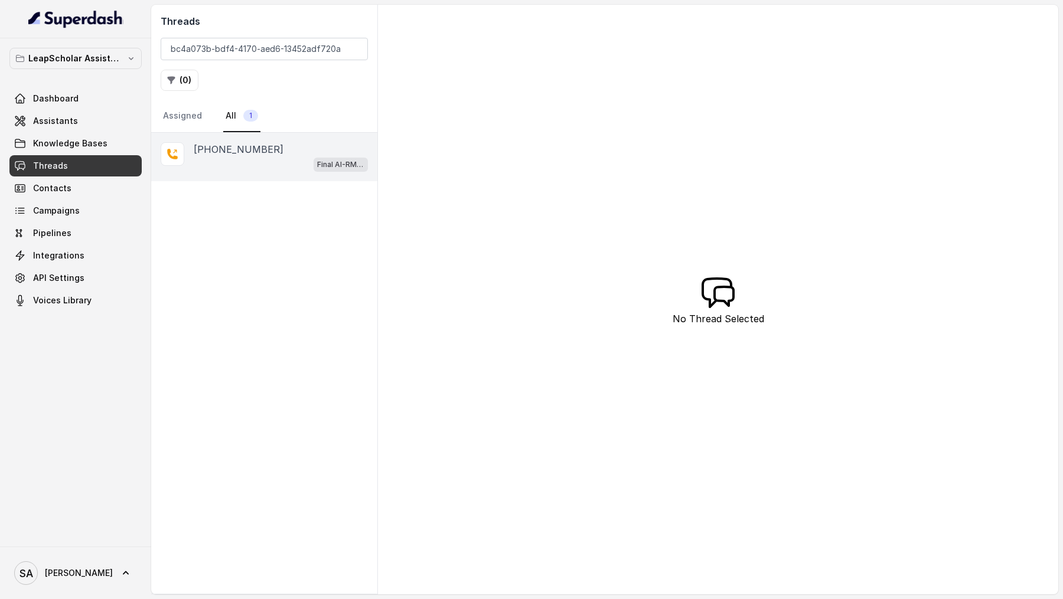
click at [257, 164] on div "Final AI-RM - Exam Not Yet Decided" at bounding box center [281, 163] width 174 height 15
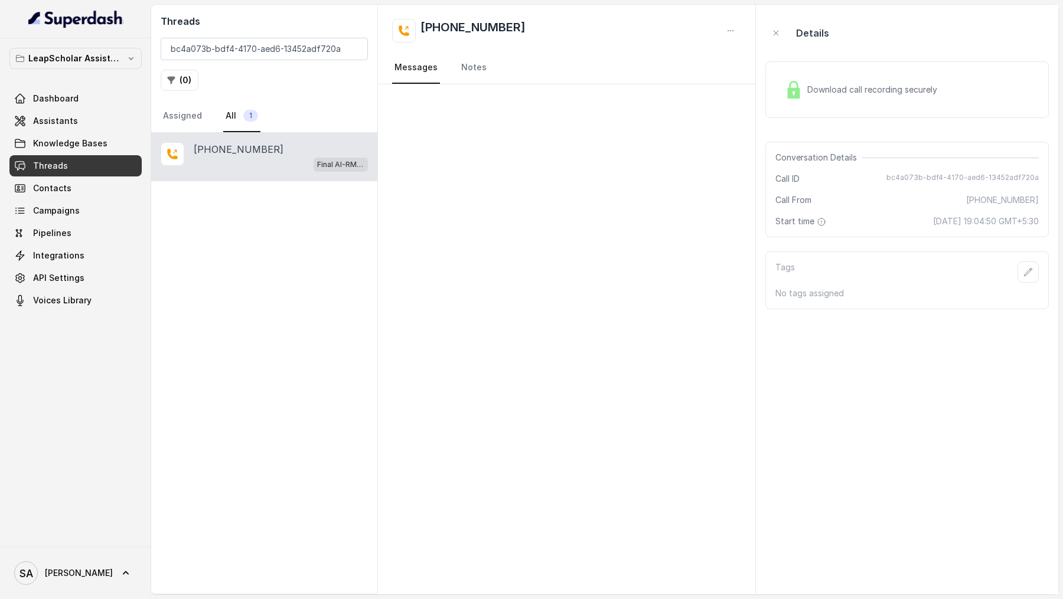
click at [903, 172] on div "Conversation Details Call ID bc4a073b-bdf4-4170-aed6-13452adf720a Call From +91…" at bounding box center [906, 190] width 283 height 96
drag, startPoint x: 903, startPoint y: 172, endPoint x: 1019, endPoint y: 174, distance: 116.3
click at [1018, 173] on span "bc4a073b-bdf4-4170-aed6-13452adf720a" at bounding box center [962, 179] width 152 height 12
click at [735, 34] on icon "button" at bounding box center [730, 30] width 9 height 9
click at [876, 175] on div "Threads bc4a073b-bdf4-4170-aed6-13452adf720a ( 0 ) Assigned All 1 +916393048557…" at bounding box center [604, 300] width 907 height 590
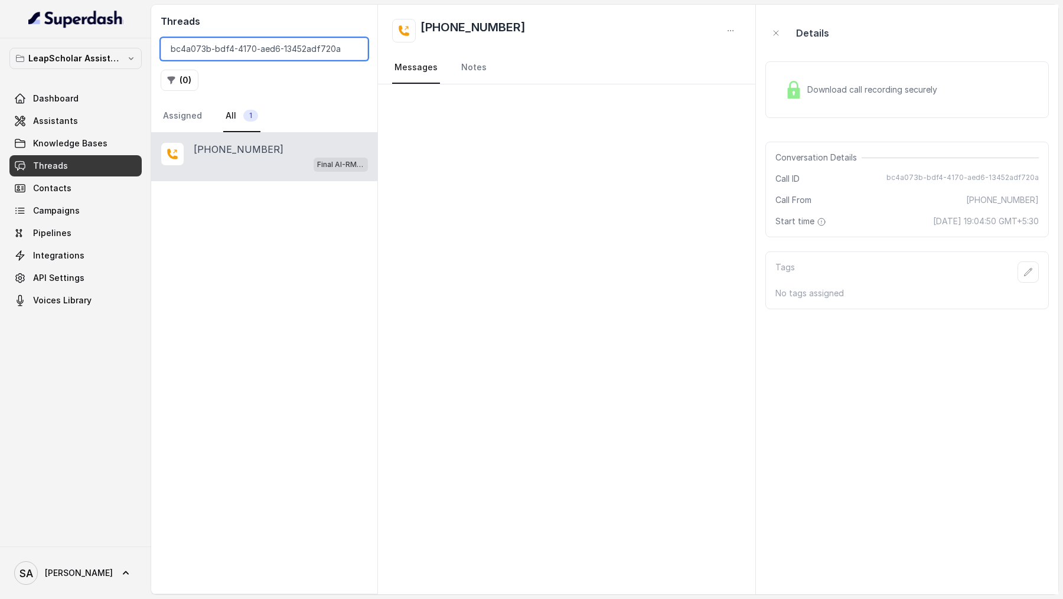
click at [223, 40] on input "bc4a073b-bdf4-4170-aed6-13452adf720a" at bounding box center [264, 49] width 207 height 22
type input "v"
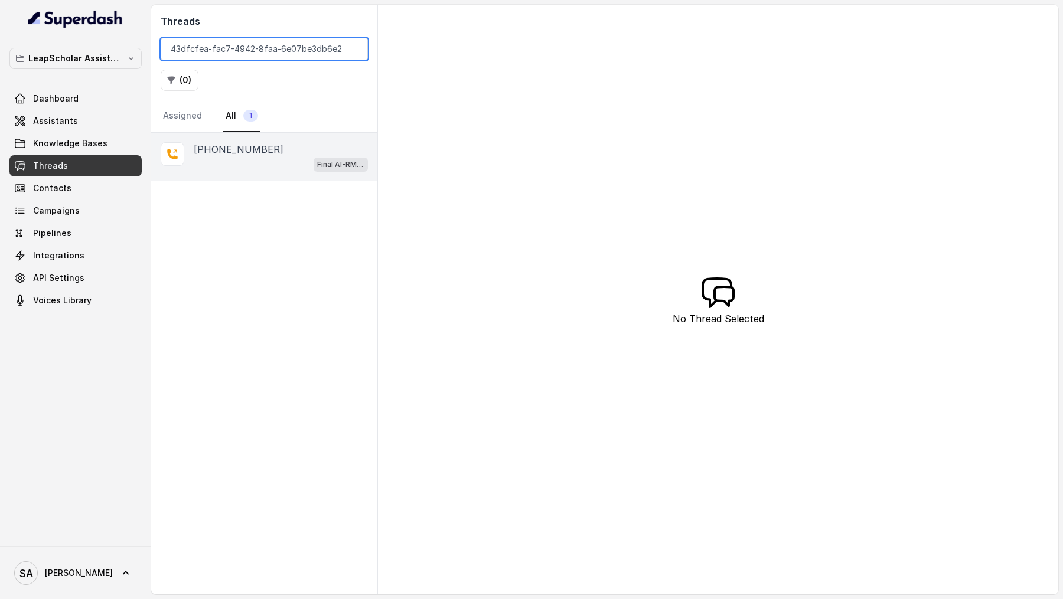
type input "43dfcfea-fac7-4942-8faa-6e07be3db6e2"
click at [223, 148] on p "+917058868889" at bounding box center [239, 149] width 90 height 14
